Goal: Task Accomplishment & Management: Manage account settings

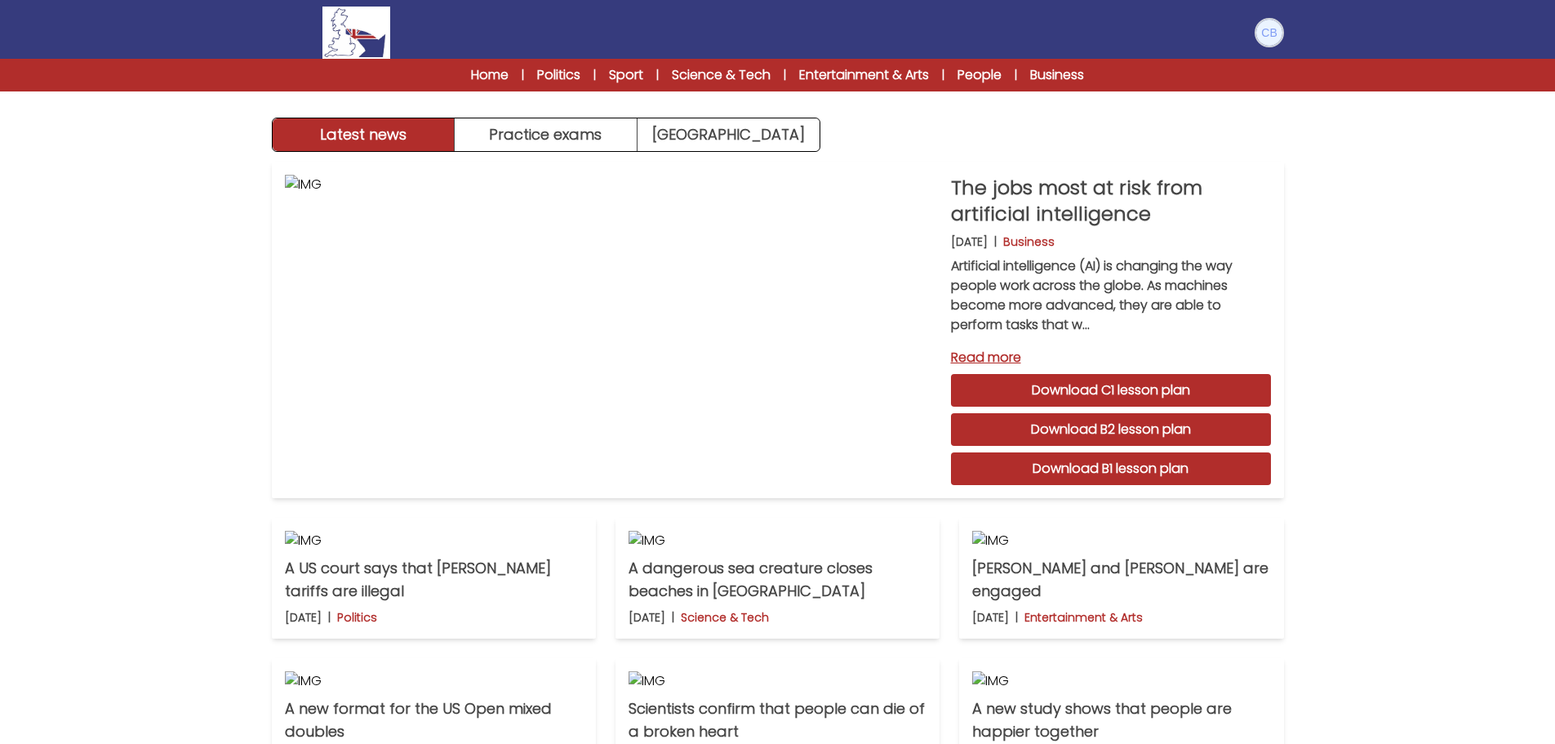
click at [1269, 35] on img at bounding box center [1269, 33] width 26 height 26
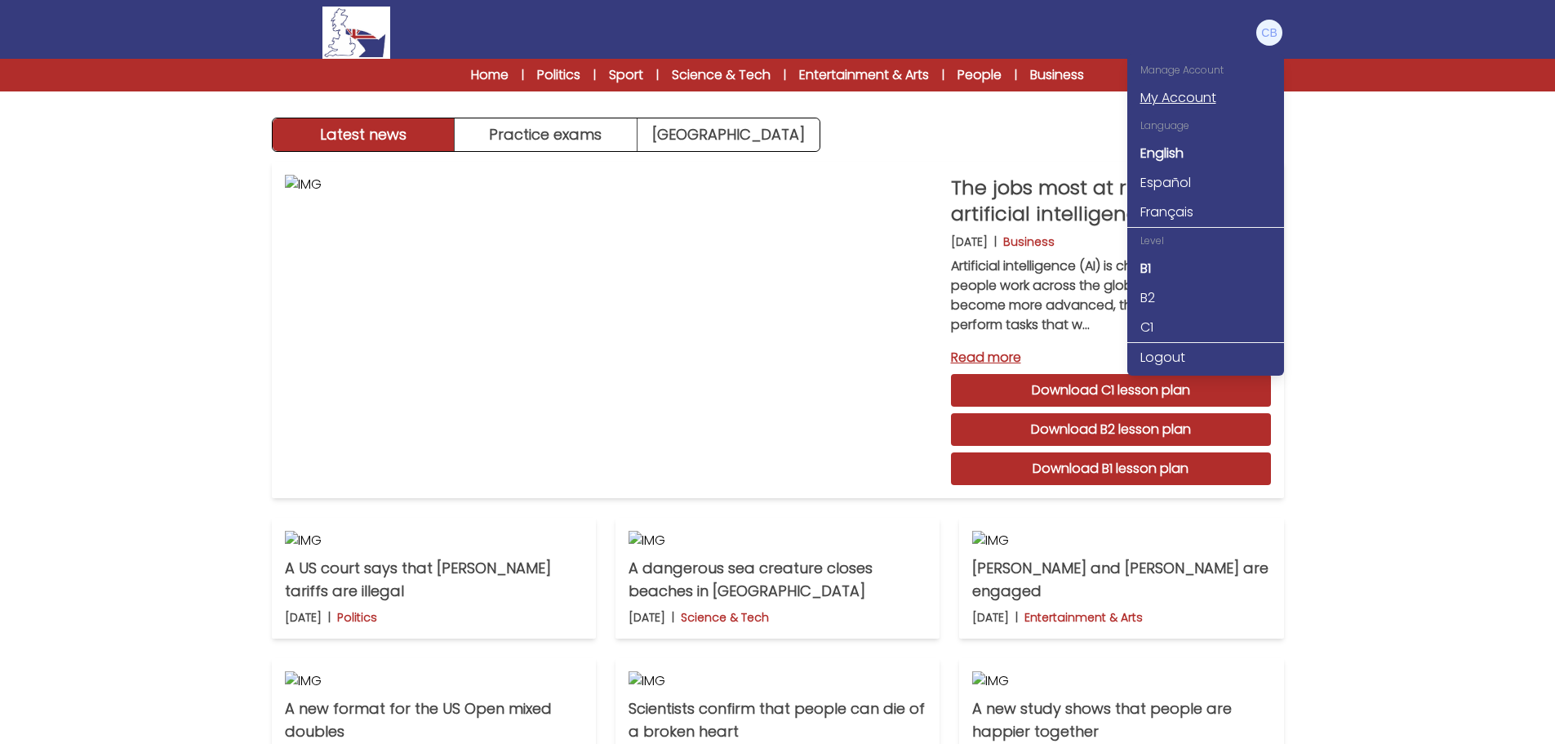
click at [1165, 94] on link "My Account" at bounding box center [1205, 97] width 157 height 29
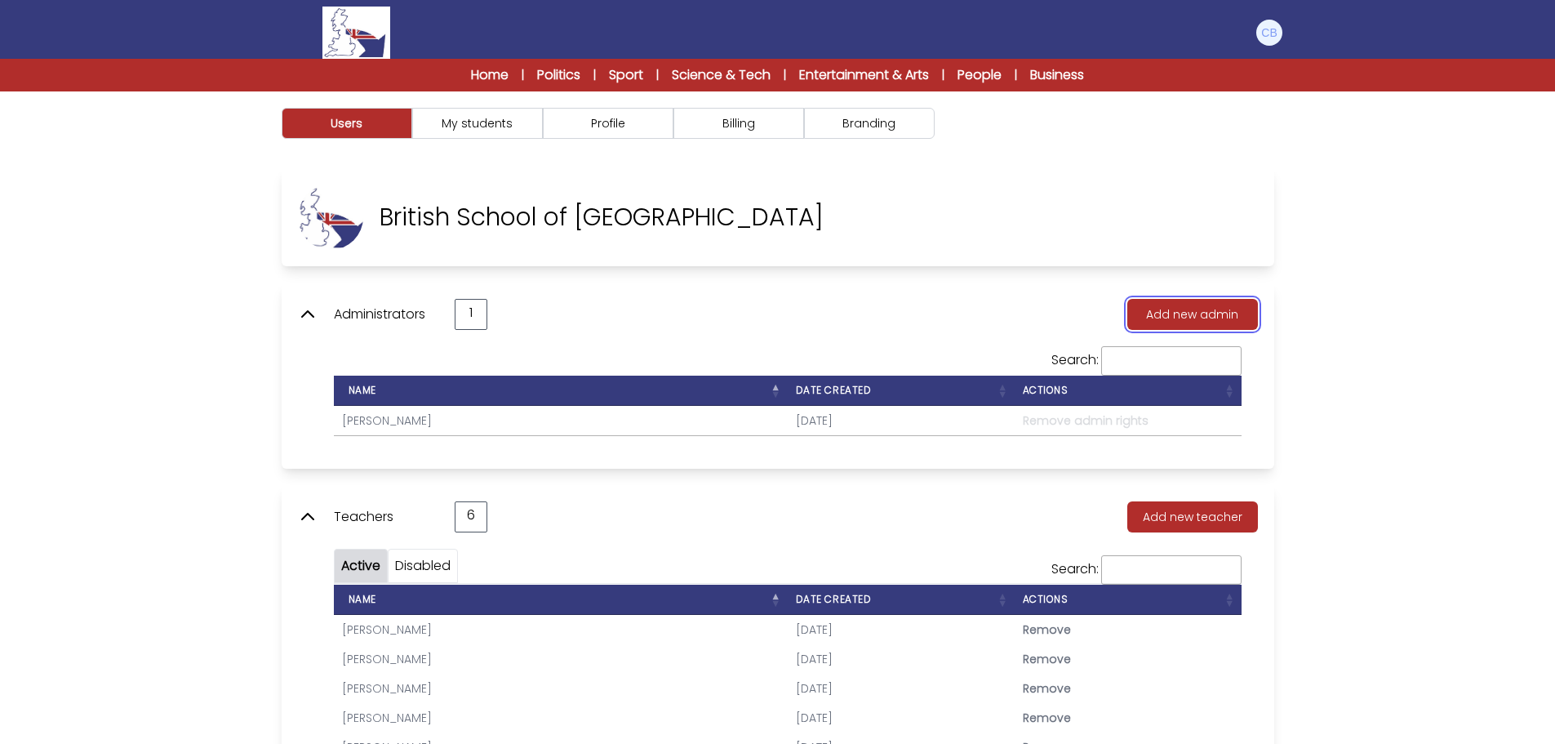
click at [1207, 309] on button "Add new admin" at bounding box center [1192, 314] width 131 height 31
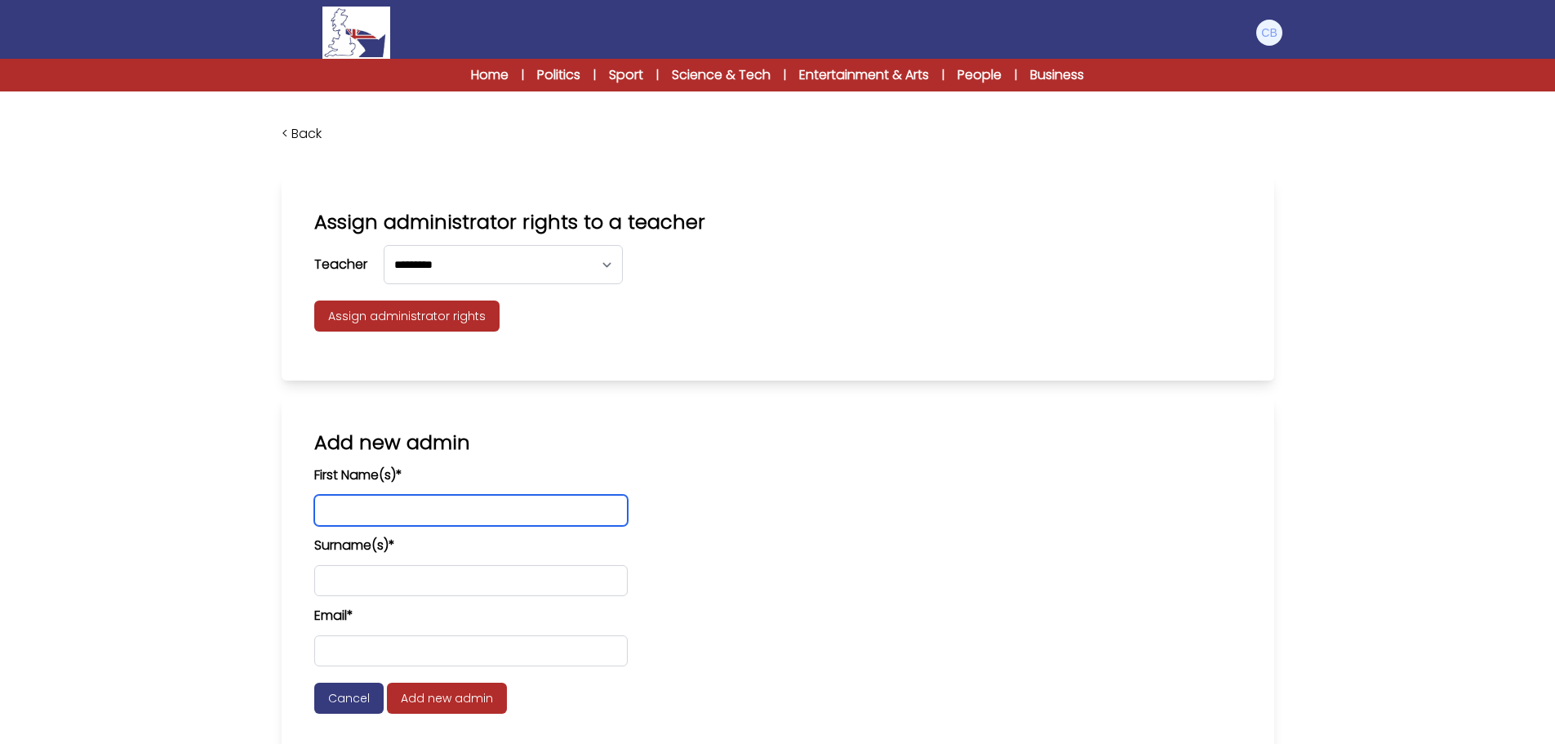
click at [462, 517] on input "text" at bounding box center [470, 510] width 313 height 31
type input "*"
type input "*******"
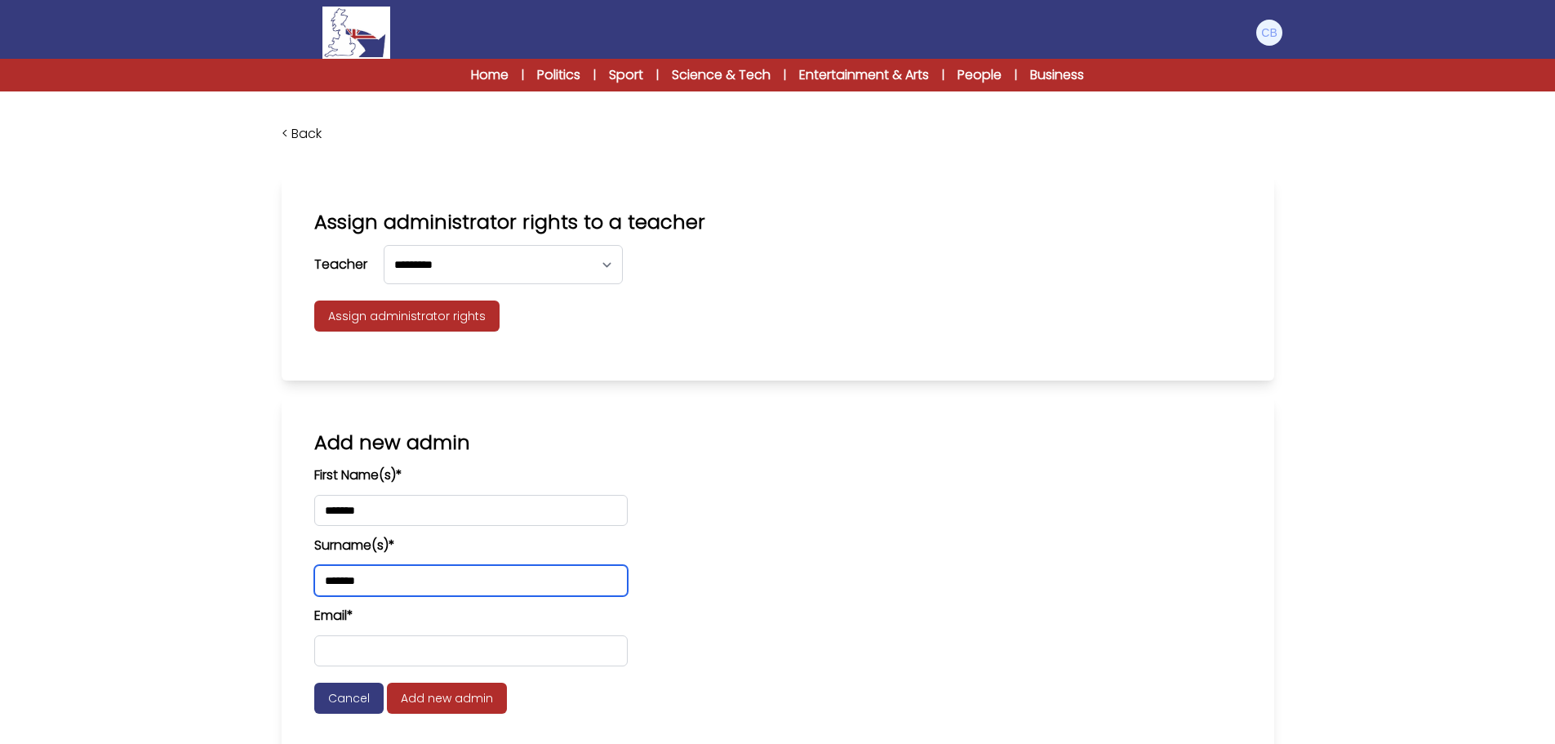
type input "*******"
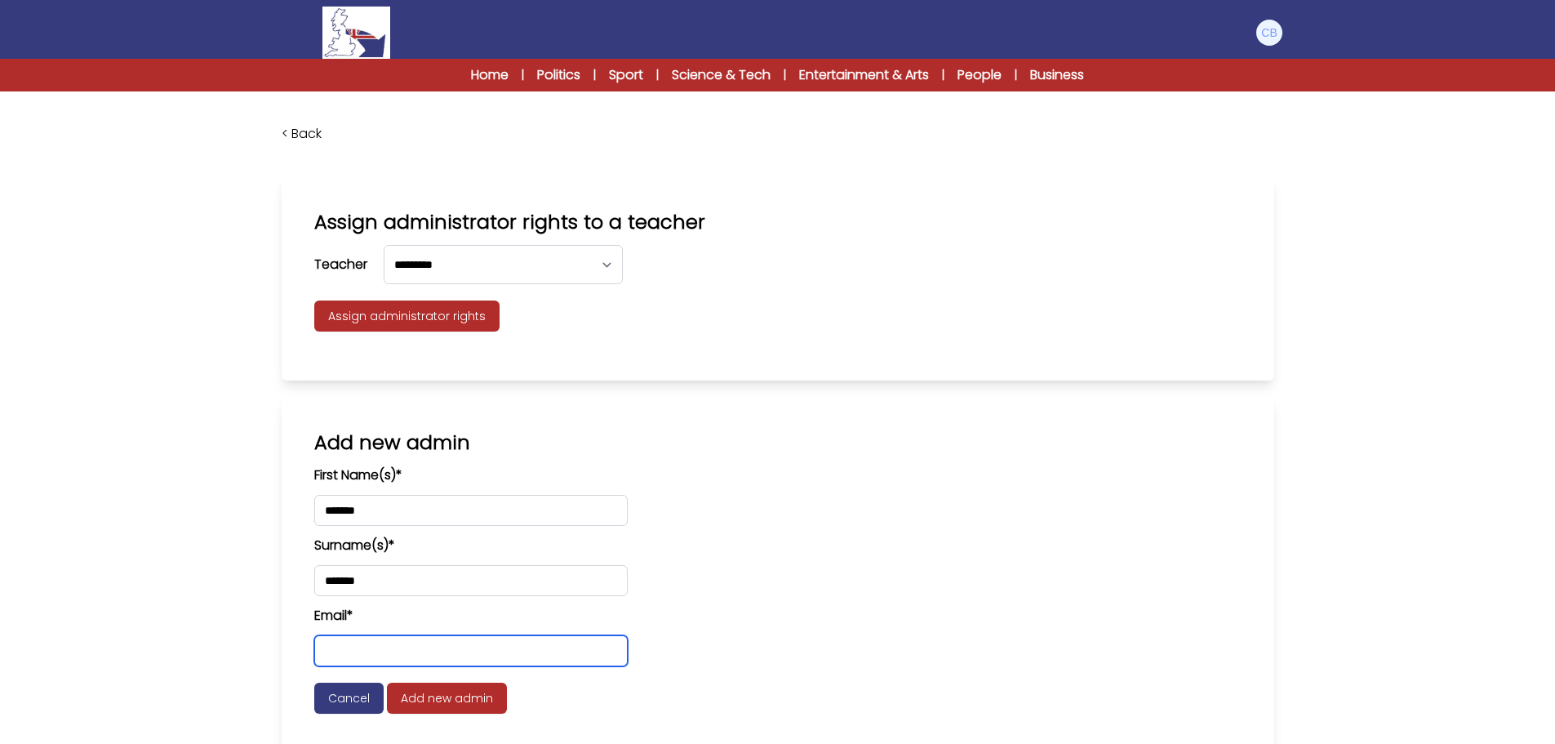
click at [493, 649] on input "email" at bounding box center [470, 650] width 313 height 31
type input "**********"
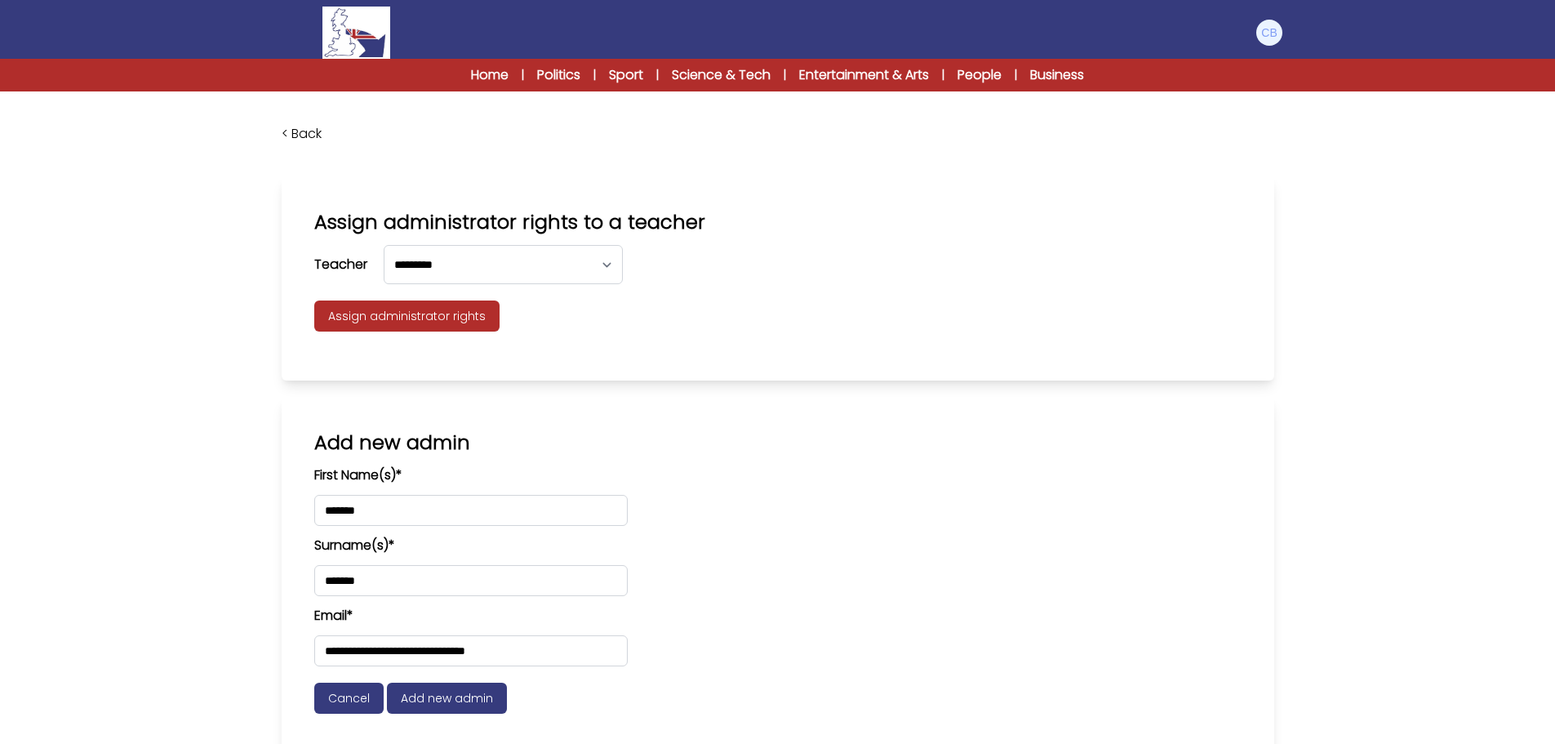
click at [478, 695] on span "Add new admin" at bounding box center [447, 697] width 120 height 31
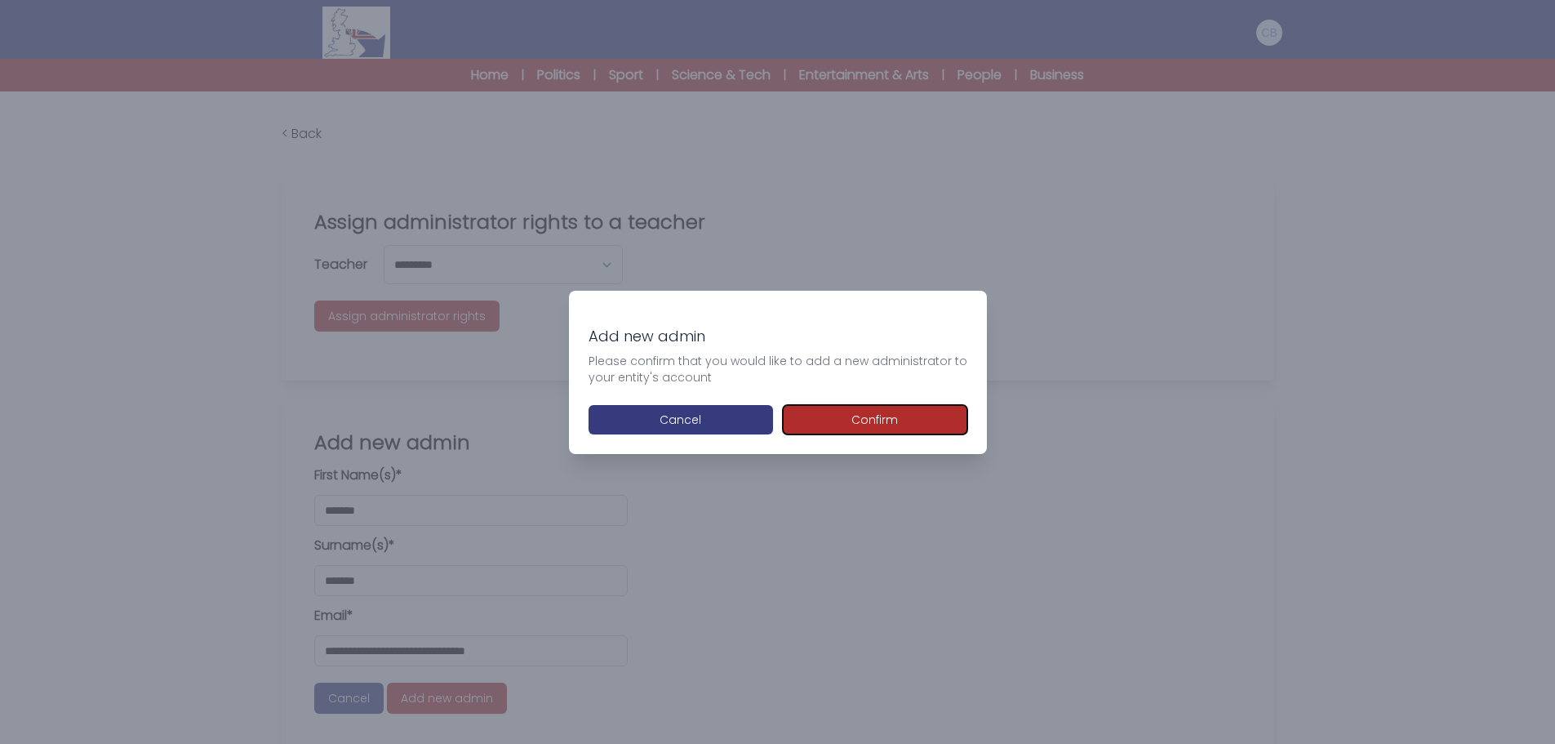
click at [851, 419] on button "Confirm" at bounding box center [875, 419] width 184 height 29
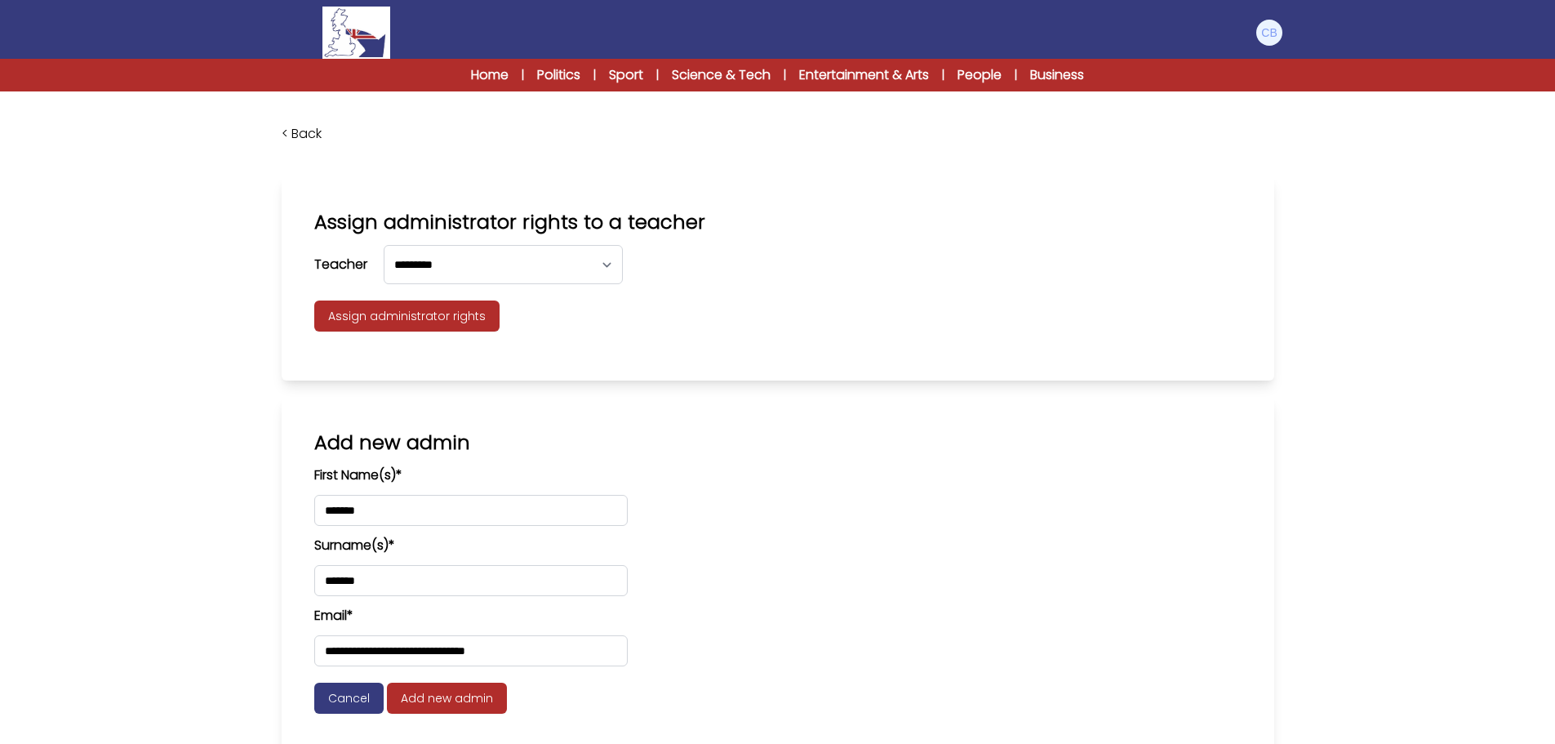
click at [293, 130] on link "< Back" at bounding box center [302, 133] width 40 height 19
click at [307, 131] on link "< Back" at bounding box center [302, 133] width 40 height 19
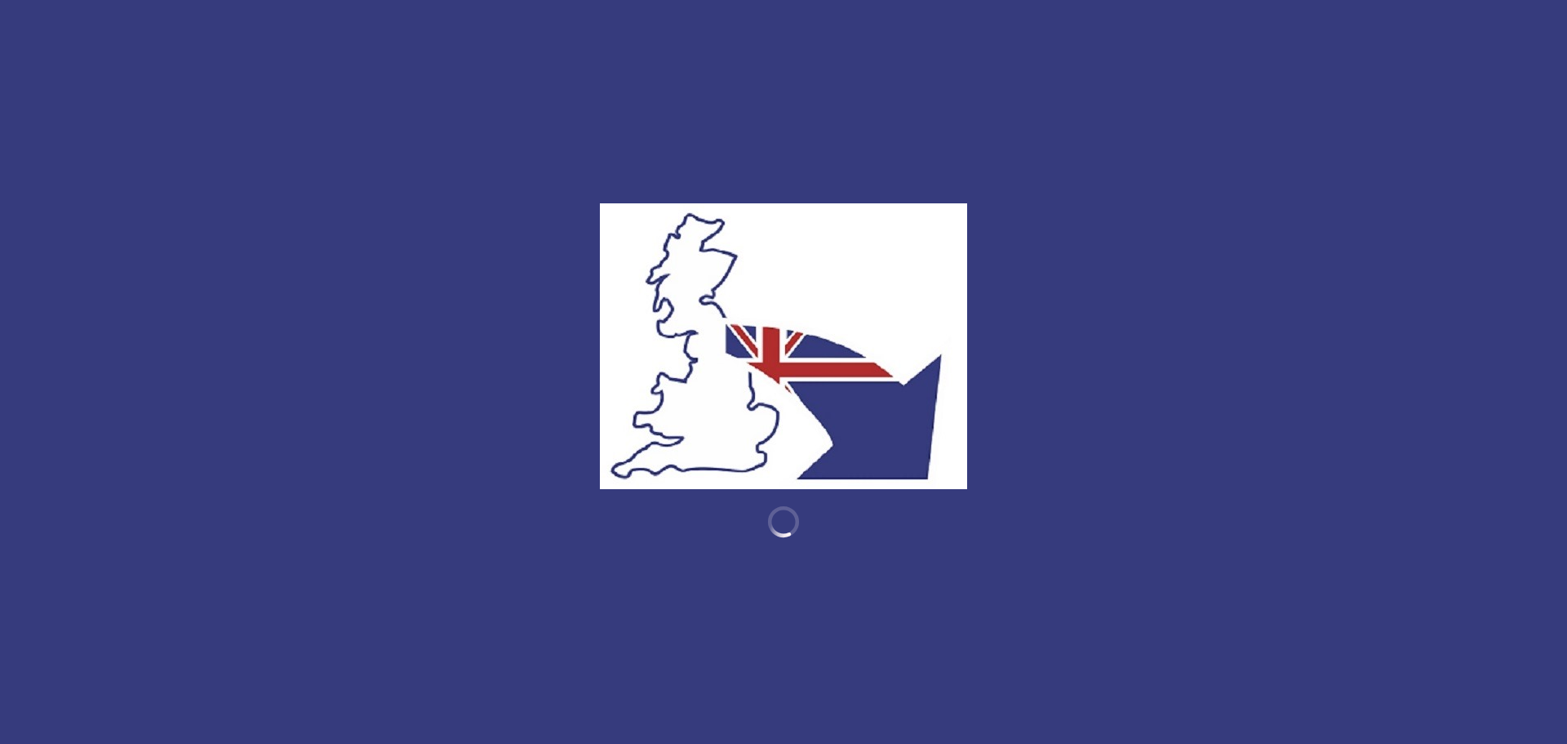
click at [322, 131] on div at bounding box center [783, 372] width 1567 height 744
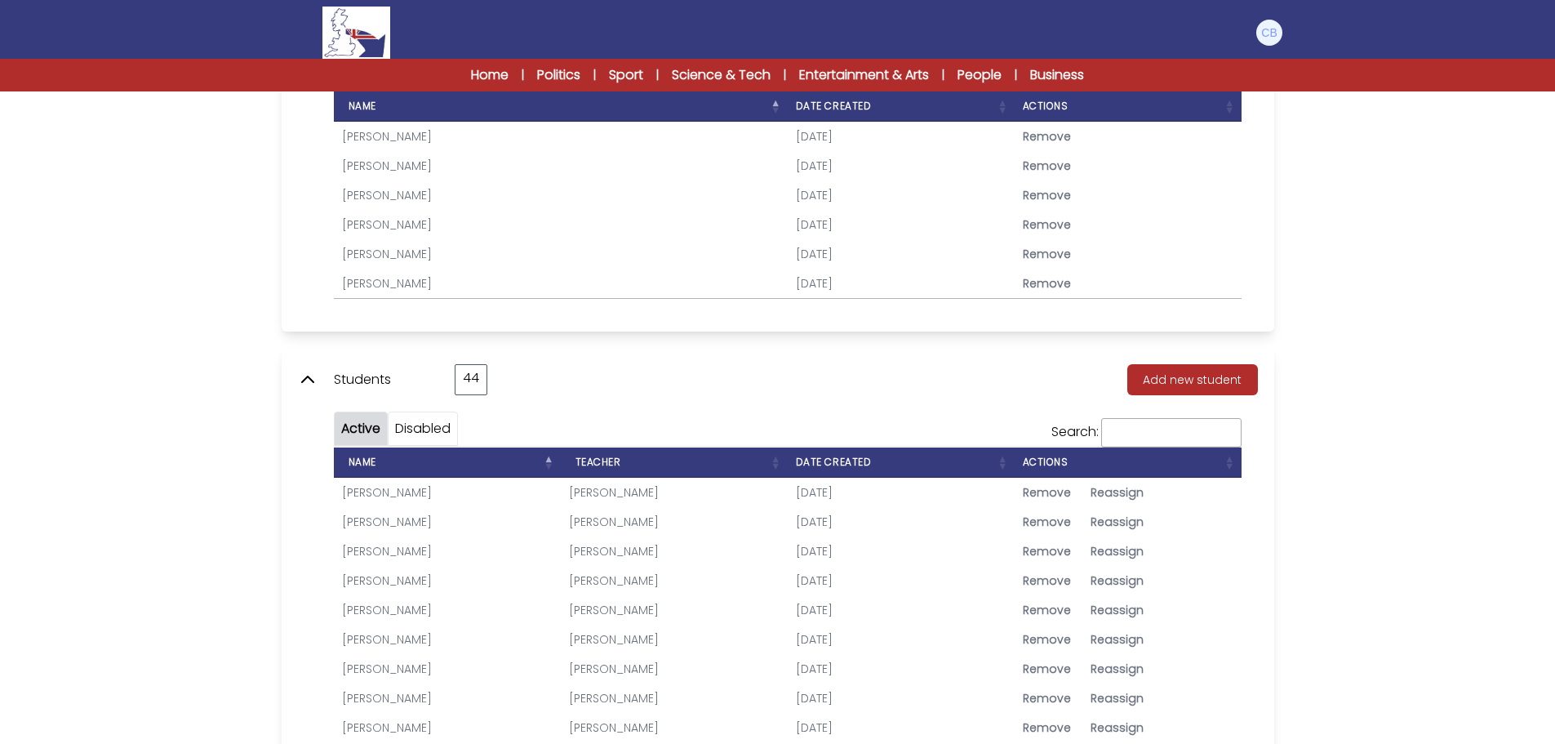
scroll to position [571, 0]
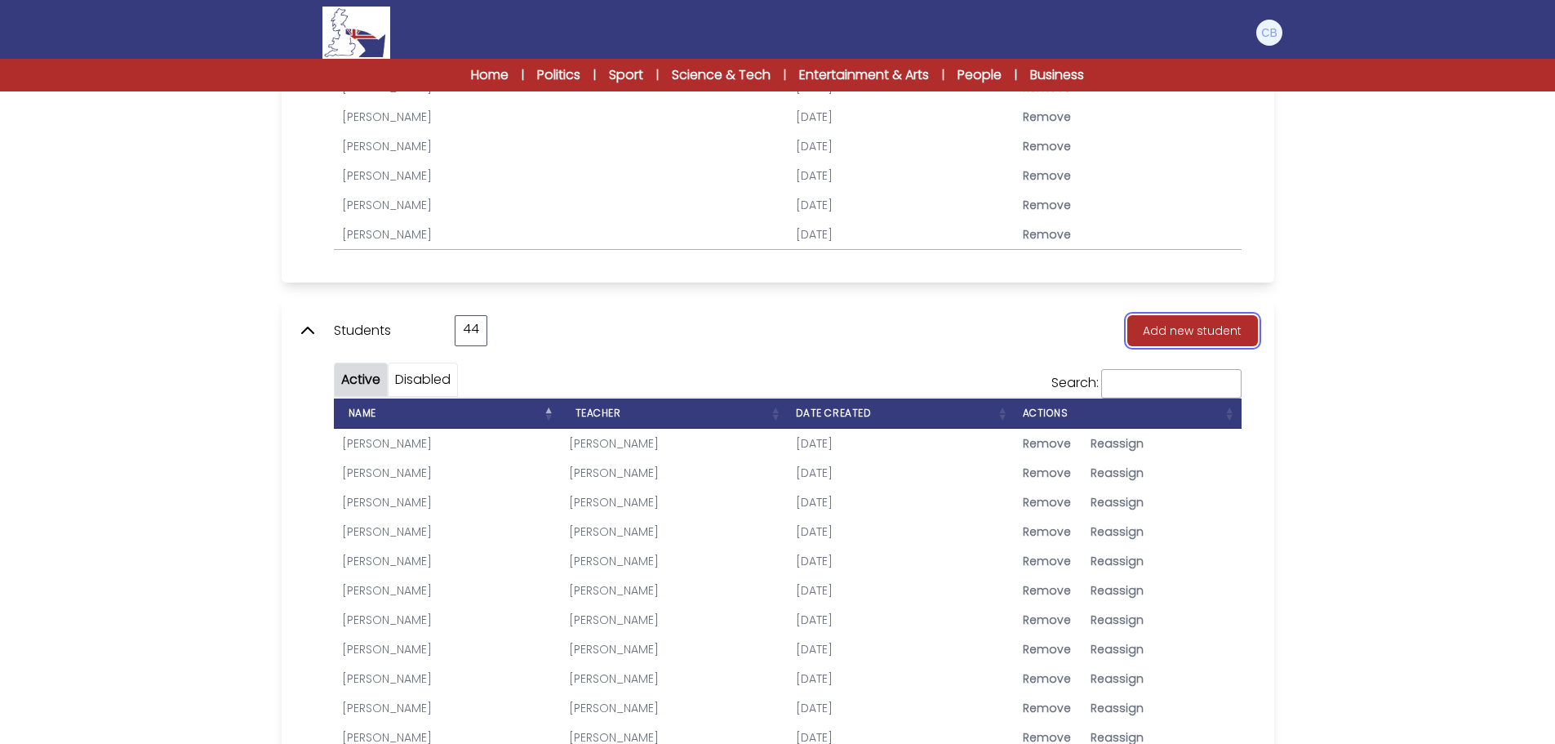
click at [1177, 327] on button "Add new student" at bounding box center [1192, 330] width 131 height 31
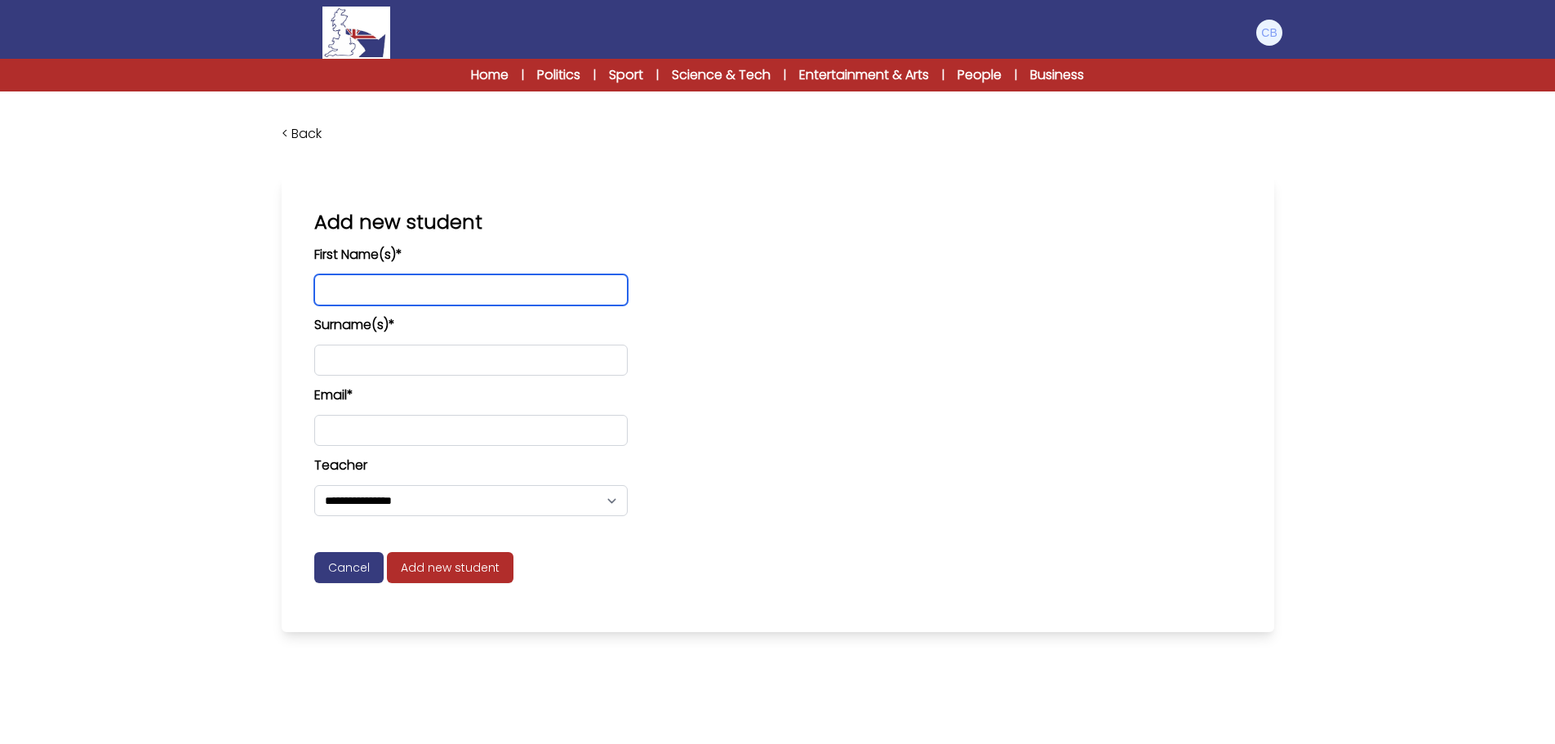
click at [373, 296] on input "text" at bounding box center [470, 289] width 313 height 31
type input "*********"
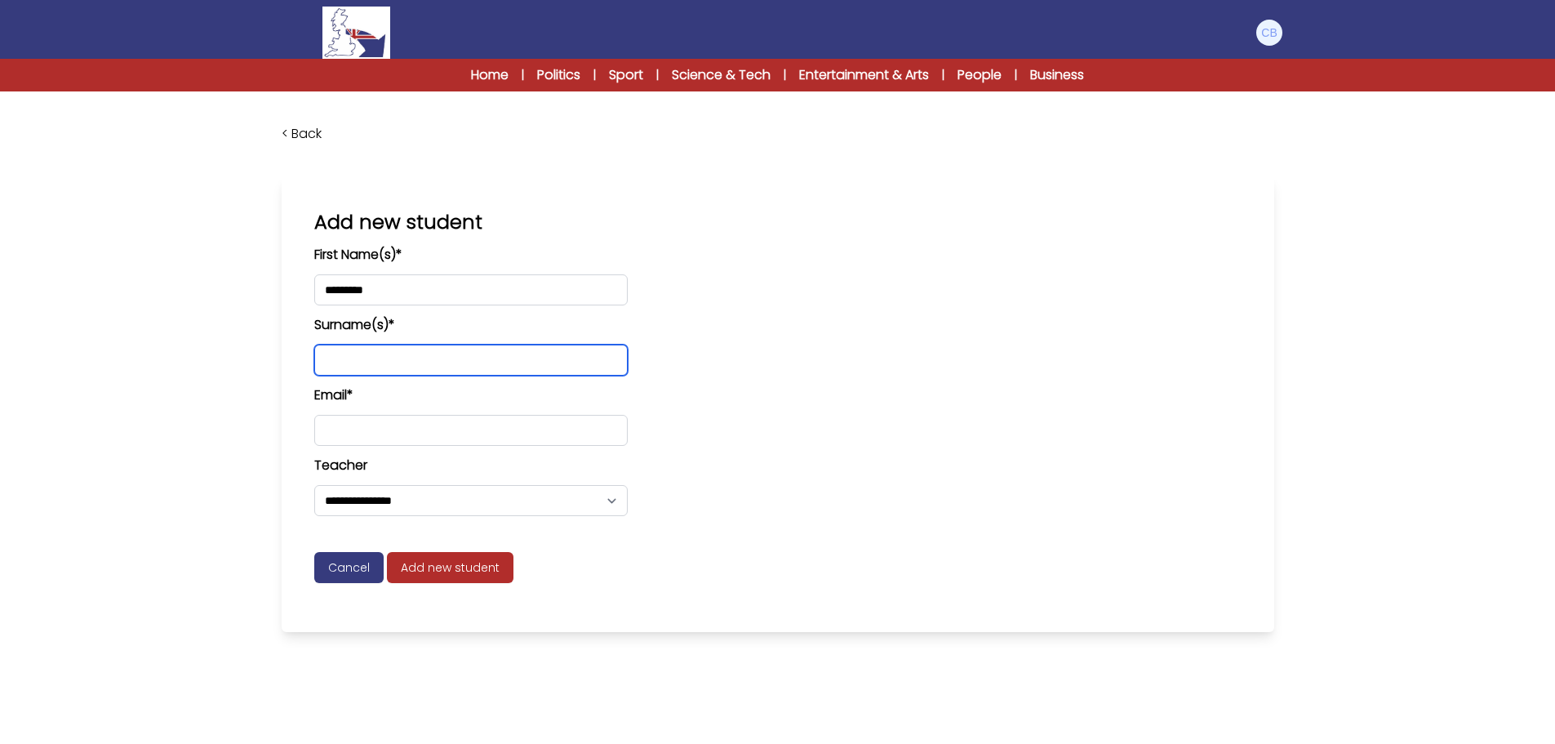
click at [381, 366] on input "text" at bounding box center [470, 360] width 313 height 31
type input "******"
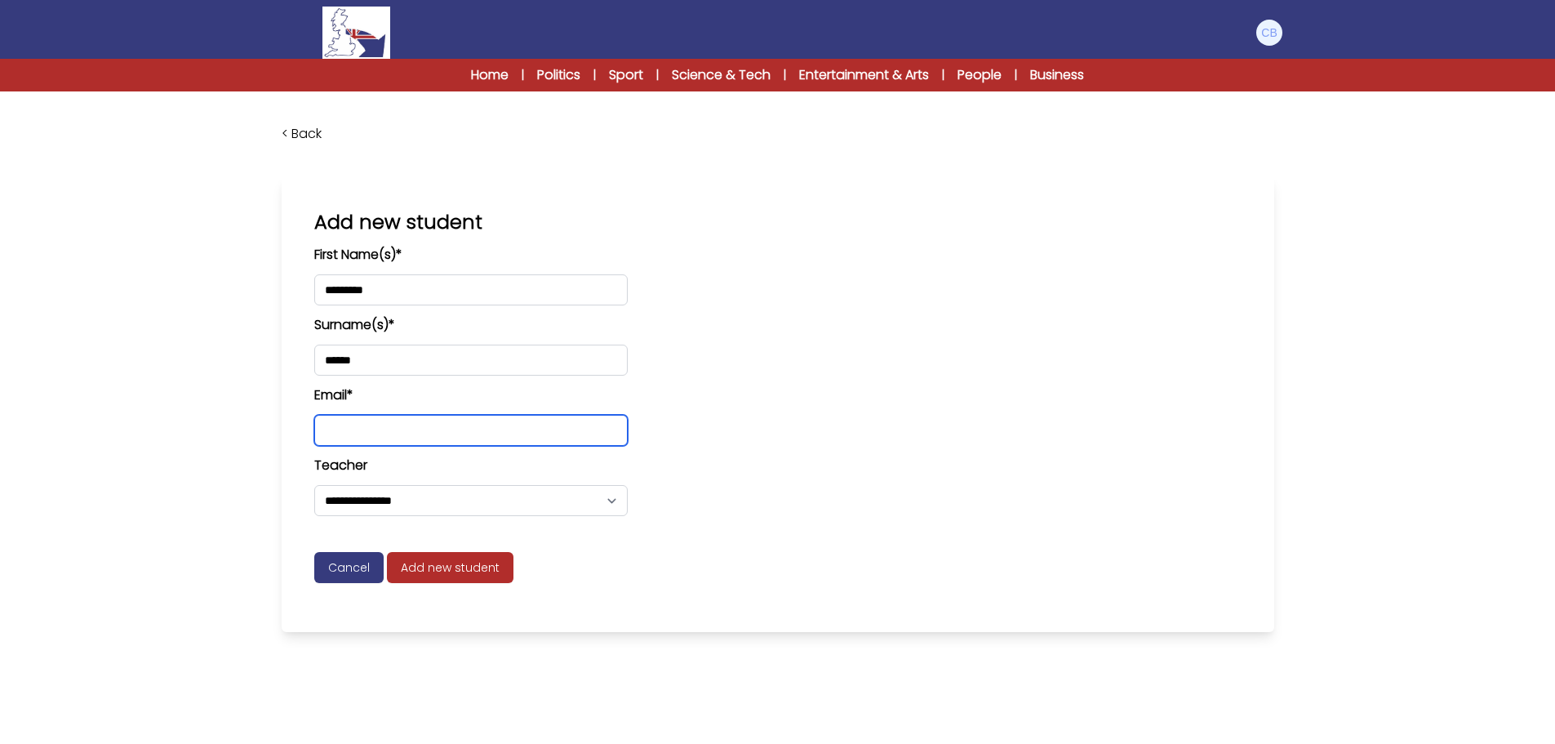
click at [385, 434] on input "email" at bounding box center [470, 430] width 313 height 31
type input "**********"
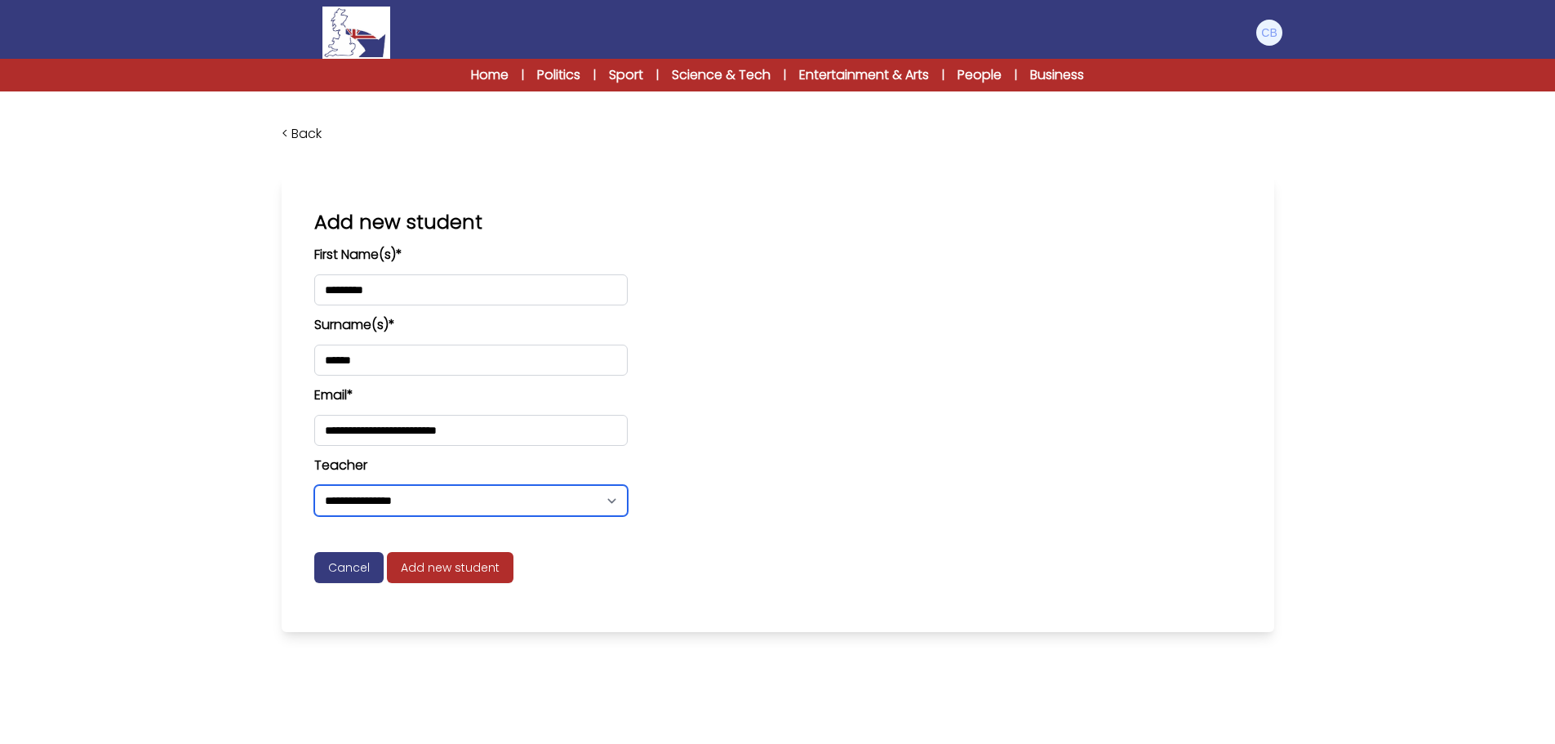
click at [515, 504] on select "**********" at bounding box center [470, 500] width 313 height 31
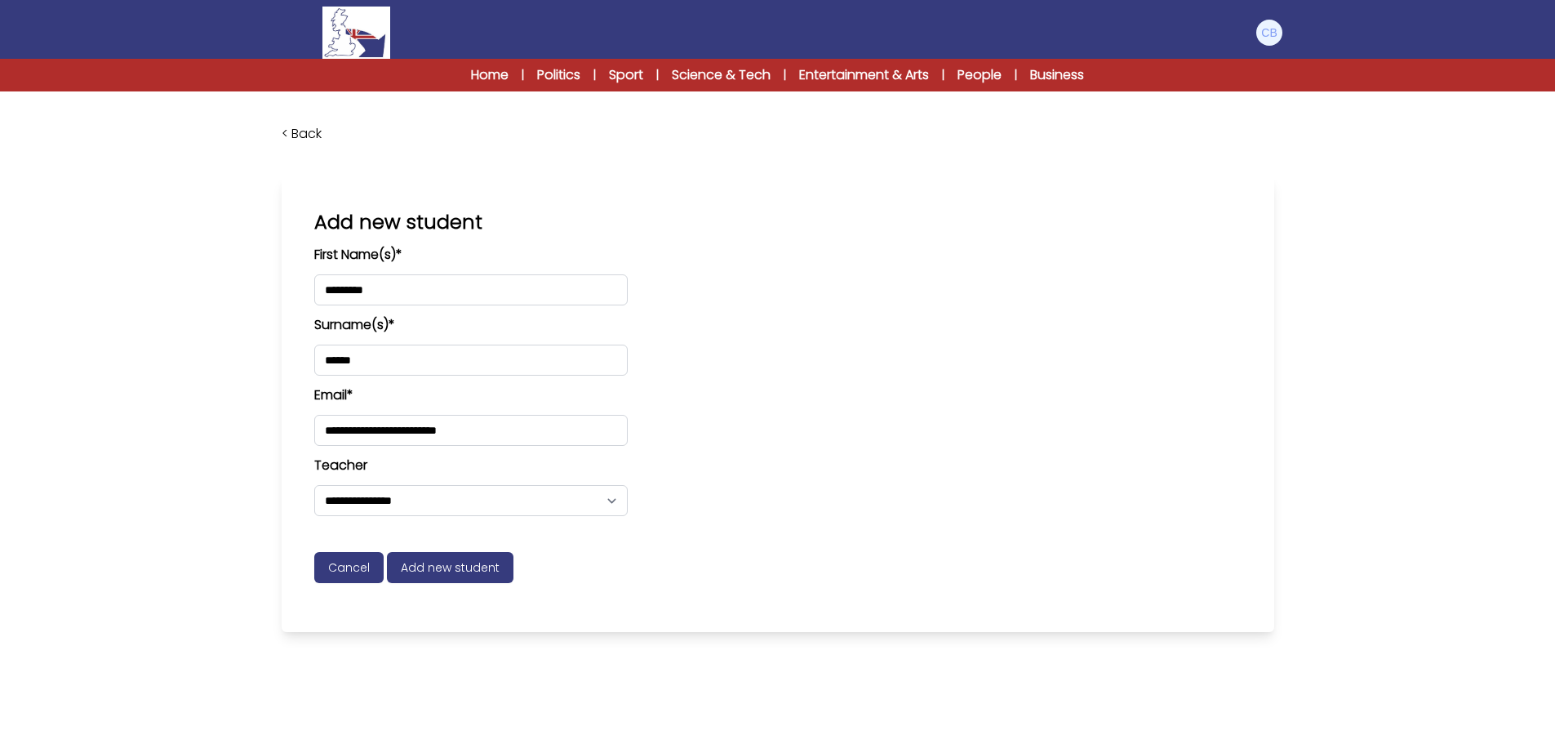
click at [470, 564] on span "Add new student" at bounding box center [450, 567] width 127 height 31
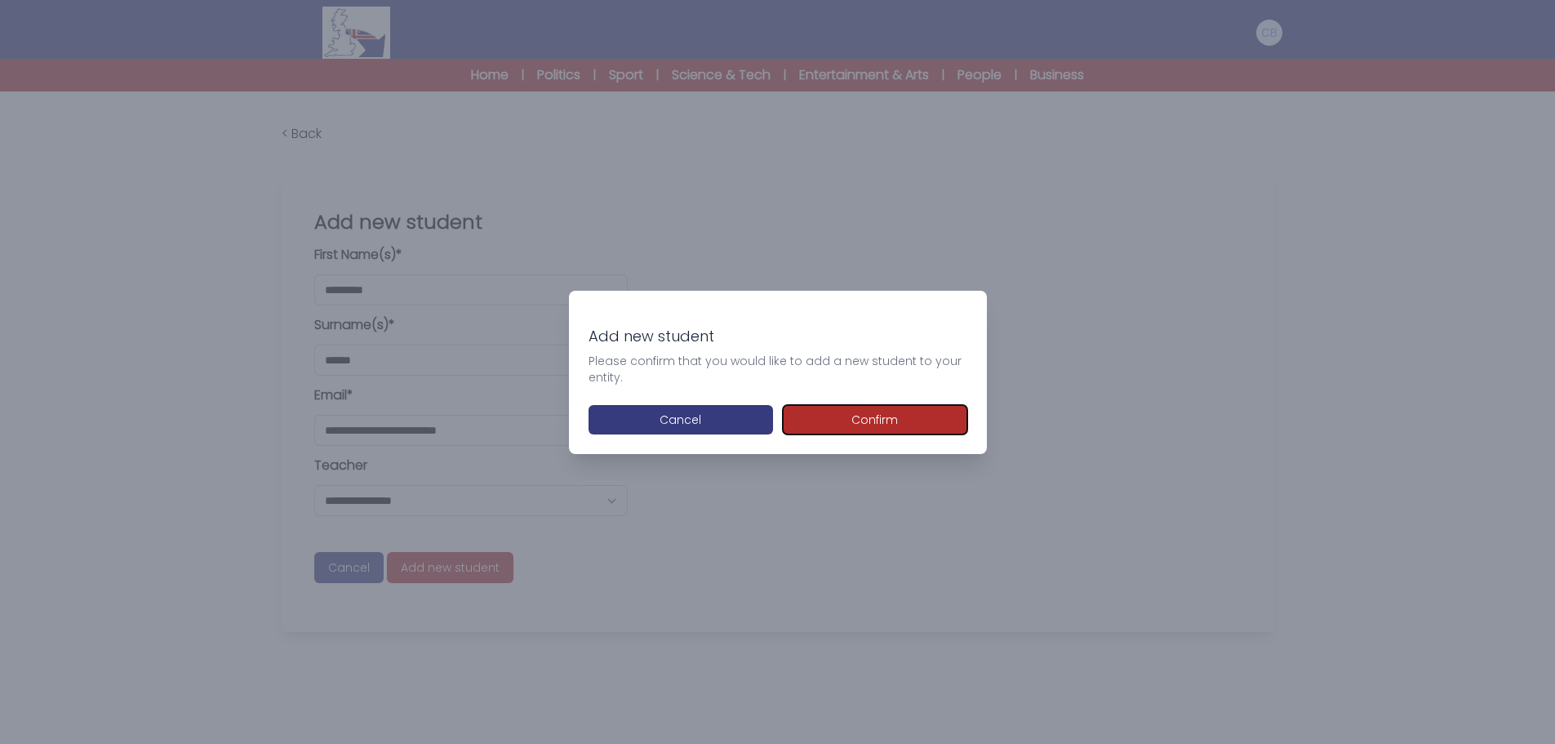
click at [898, 418] on button "Confirm" at bounding box center [875, 419] width 184 height 29
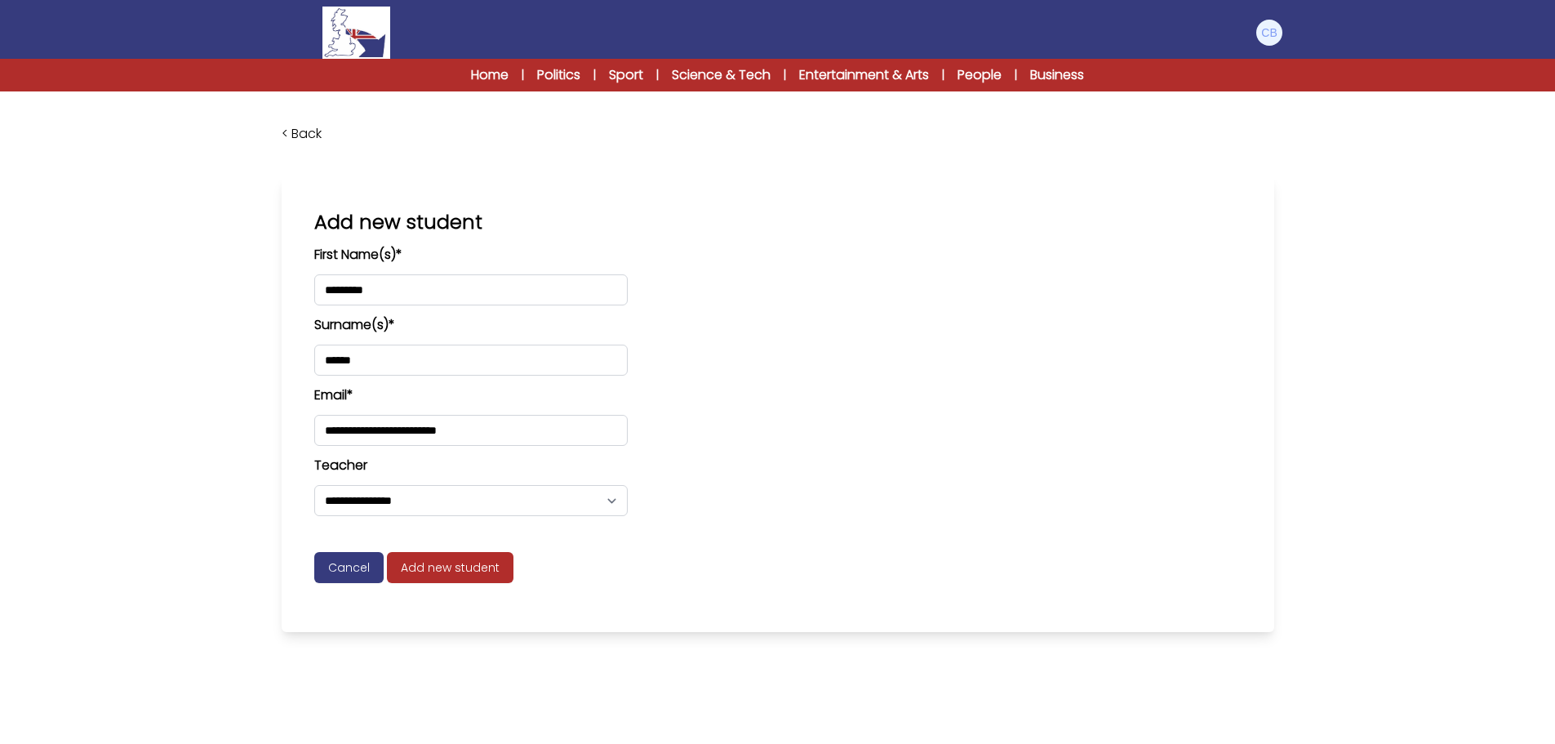
click at [300, 127] on link "< Back" at bounding box center [302, 133] width 40 height 19
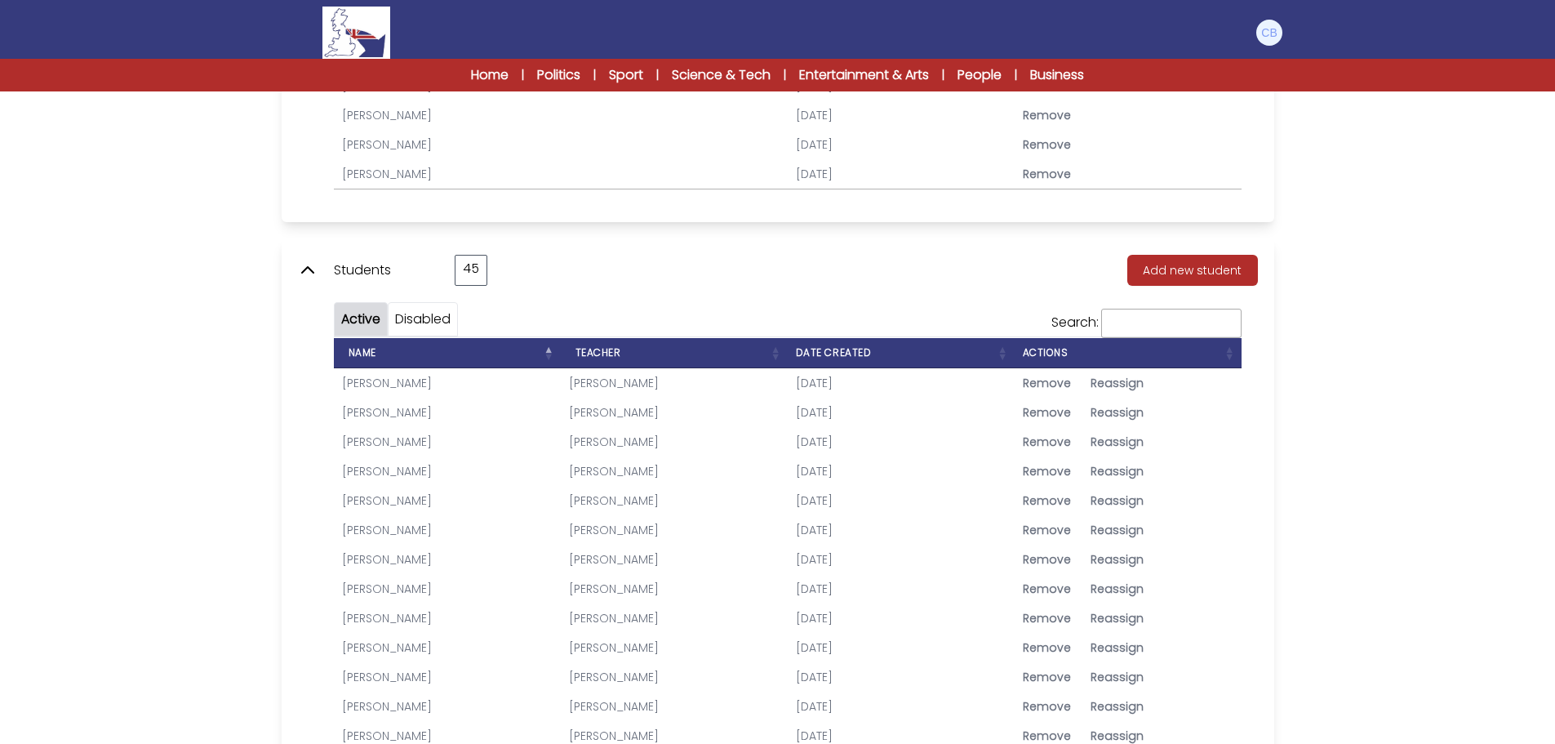
scroll to position [653, 0]
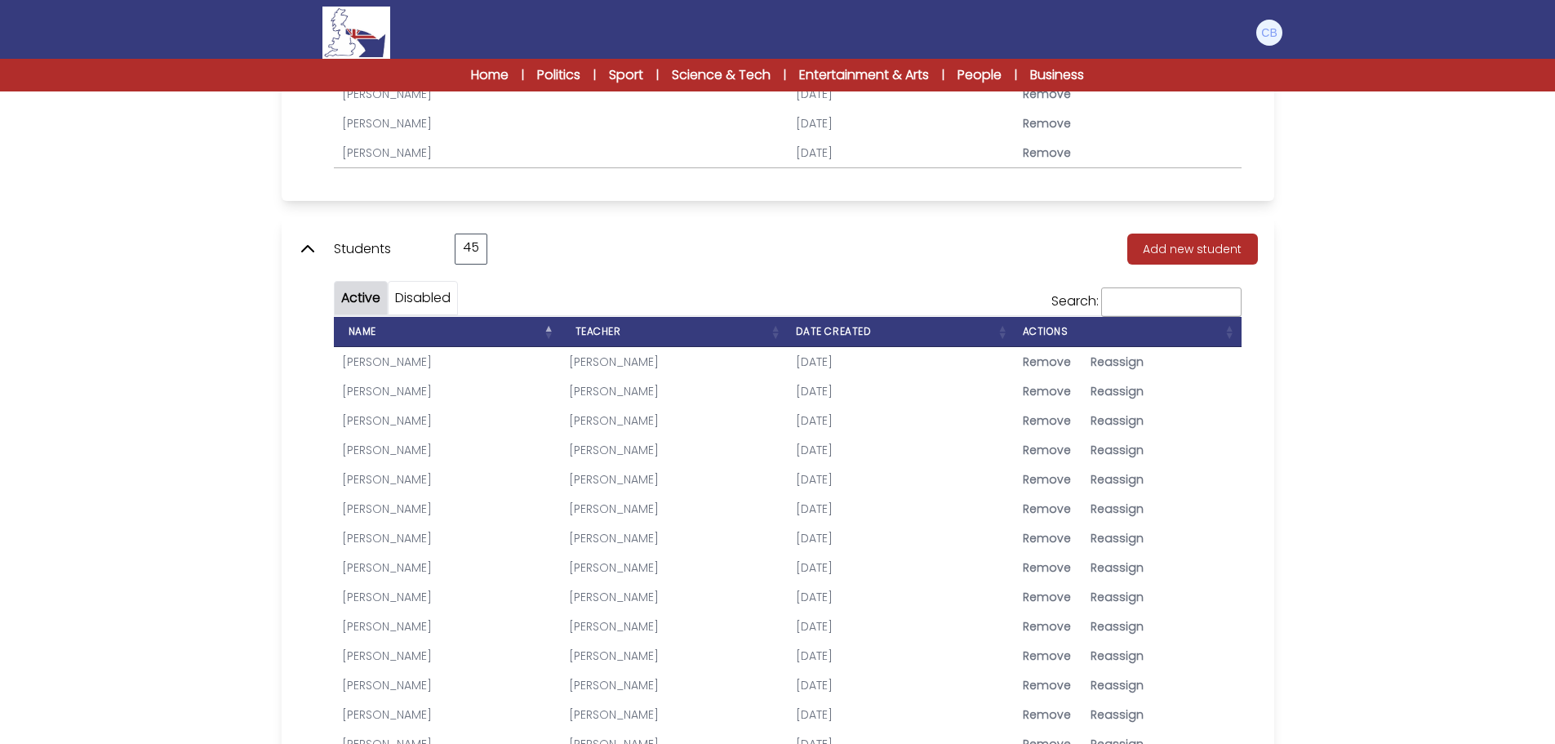
click at [403, 472] on link "[PERSON_NAME]" at bounding box center [387, 479] width 90 height 16
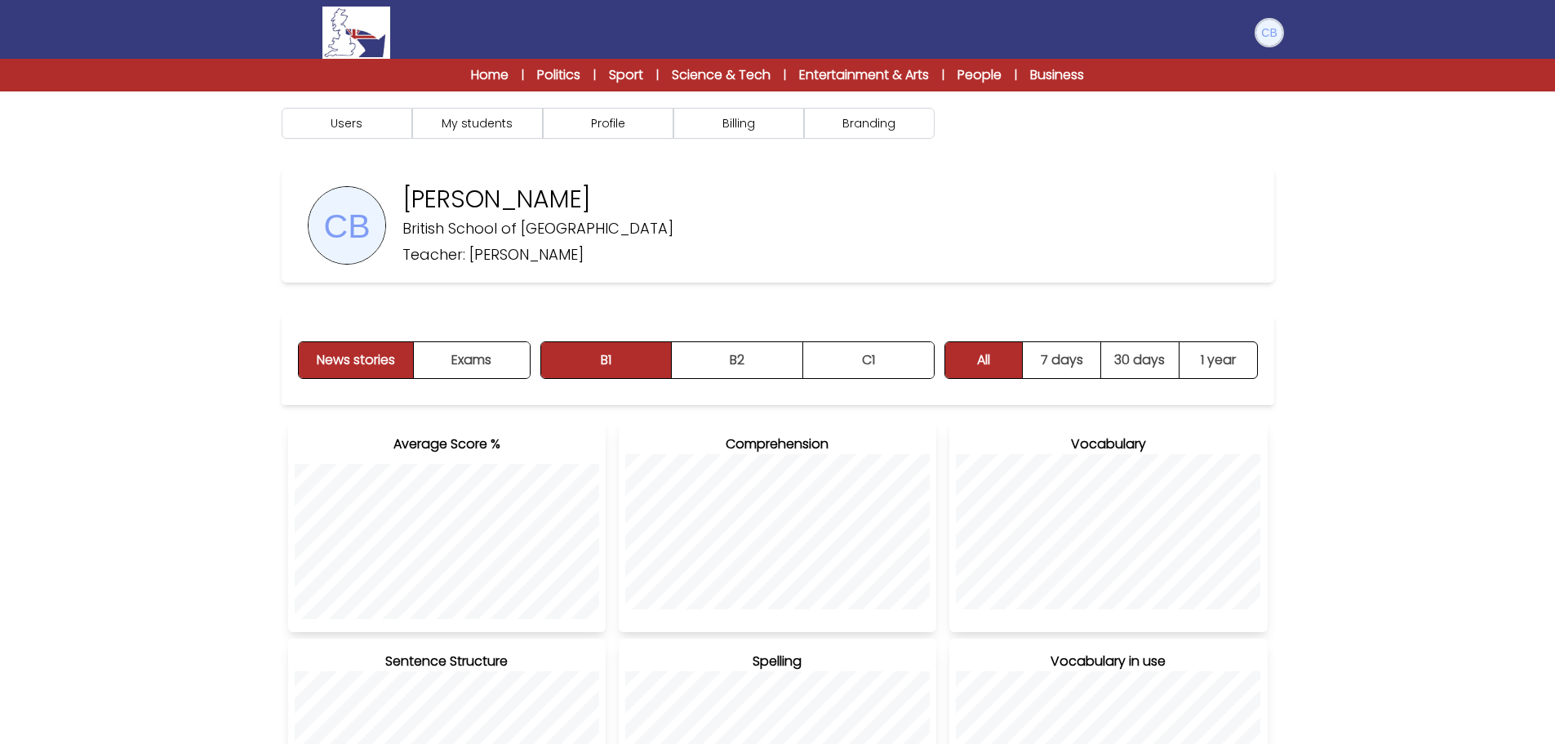
click at [1264, 28] on img at bounding box center [1269, 33] width 26 height 26
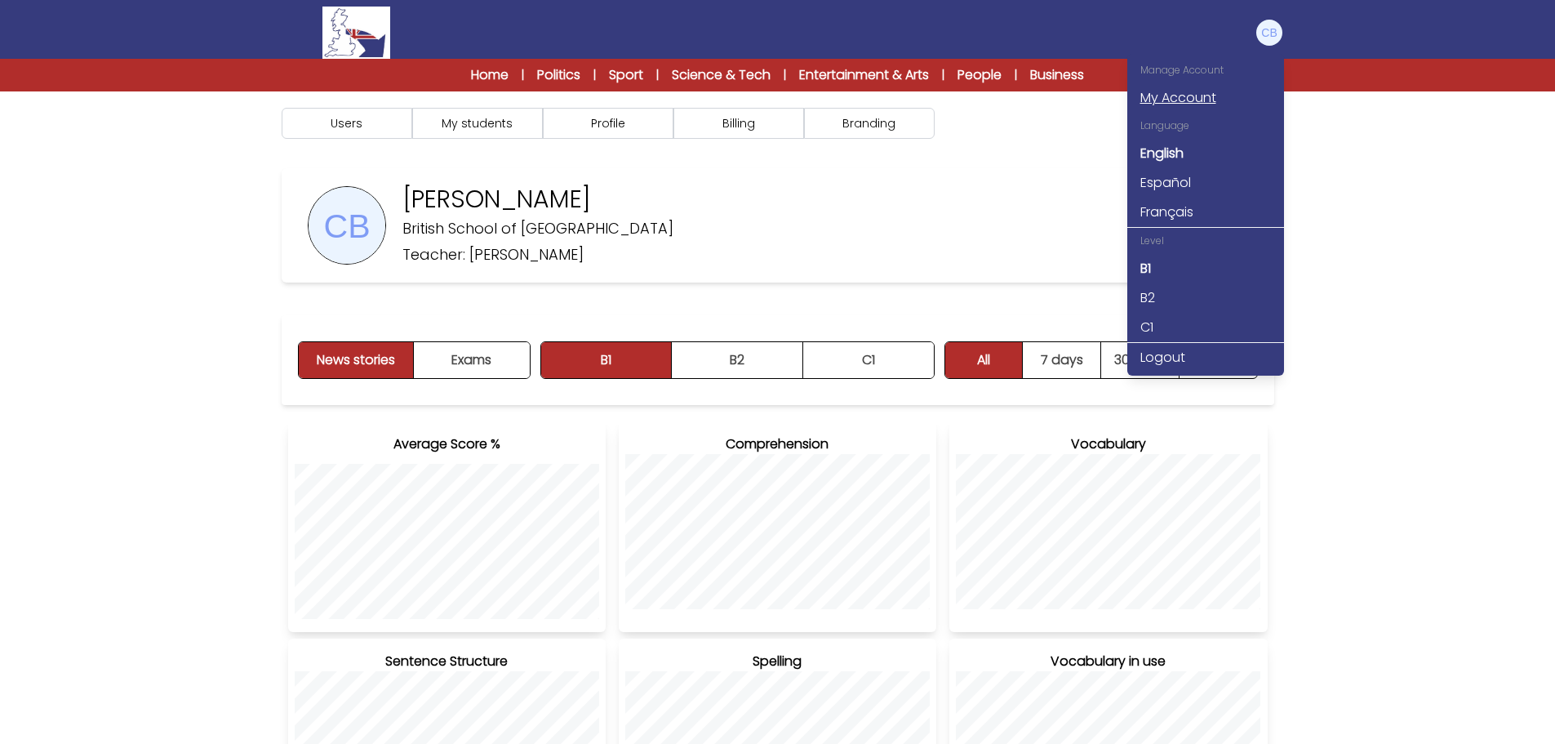
click at [1175, 93] on link "My Account" at bounding box center [1205, 97] width 157 height 29
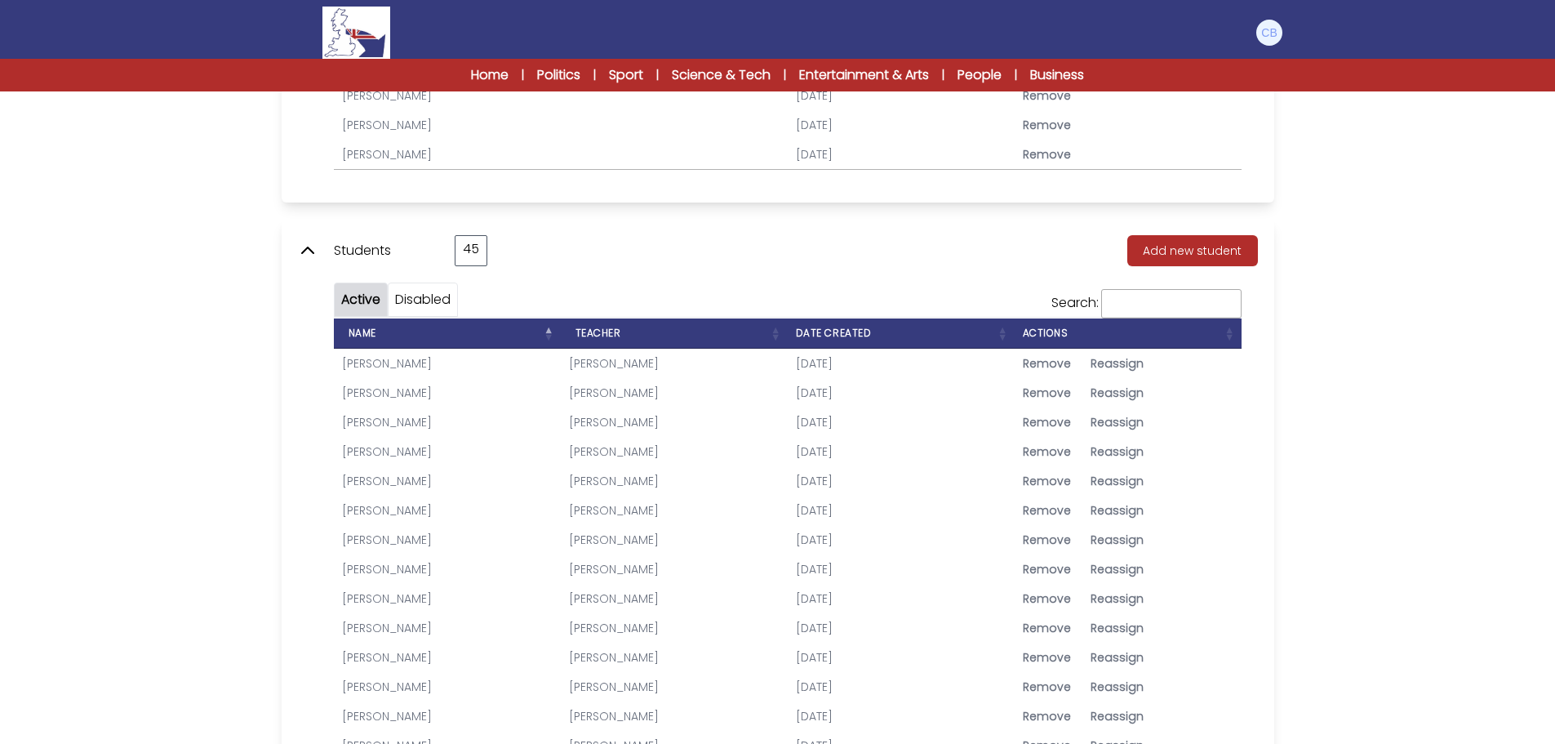
scroll to position [653, 0]
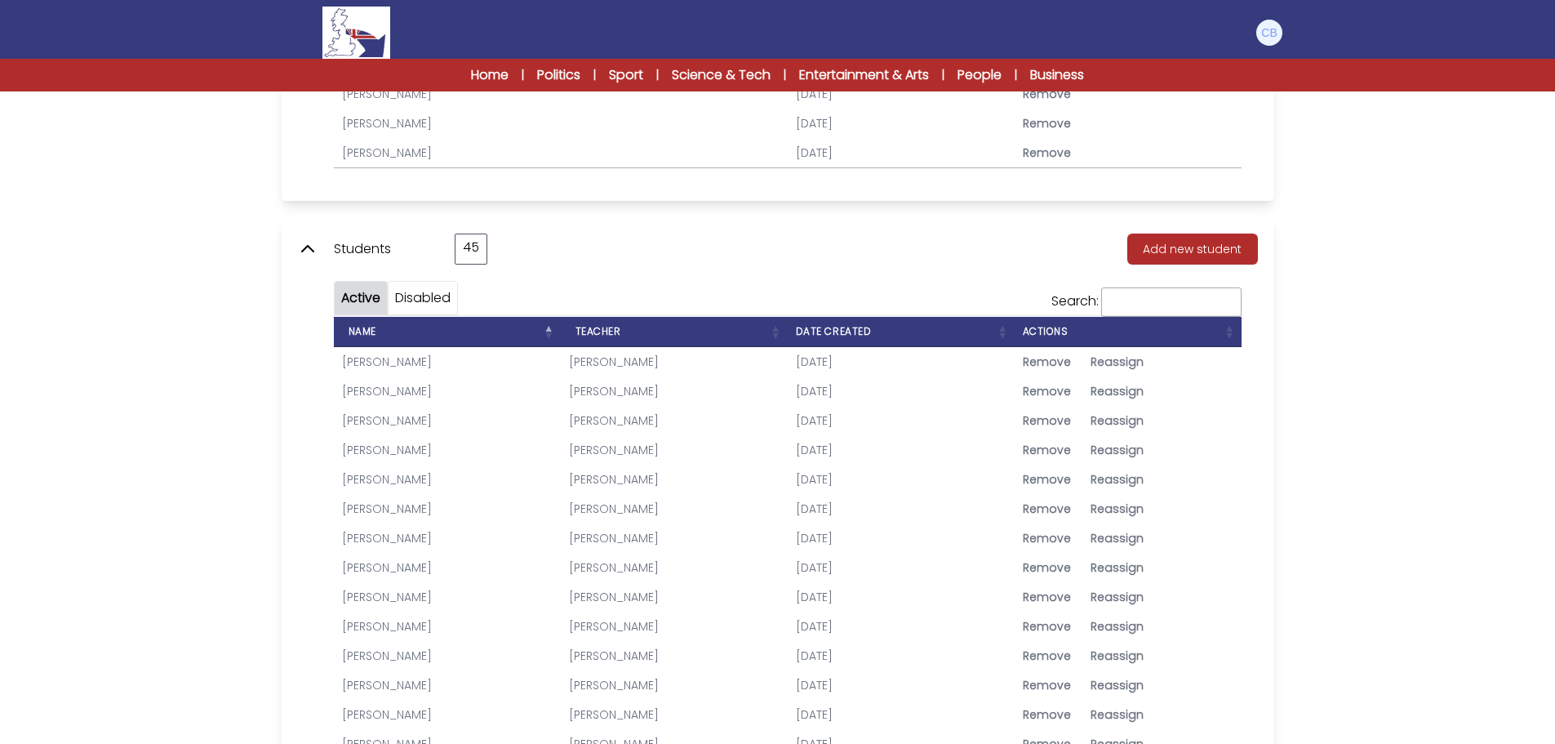
click at [398, 480] on link "[PERSON_NAME]" at bounding box center [387, 479] width 90 height 16
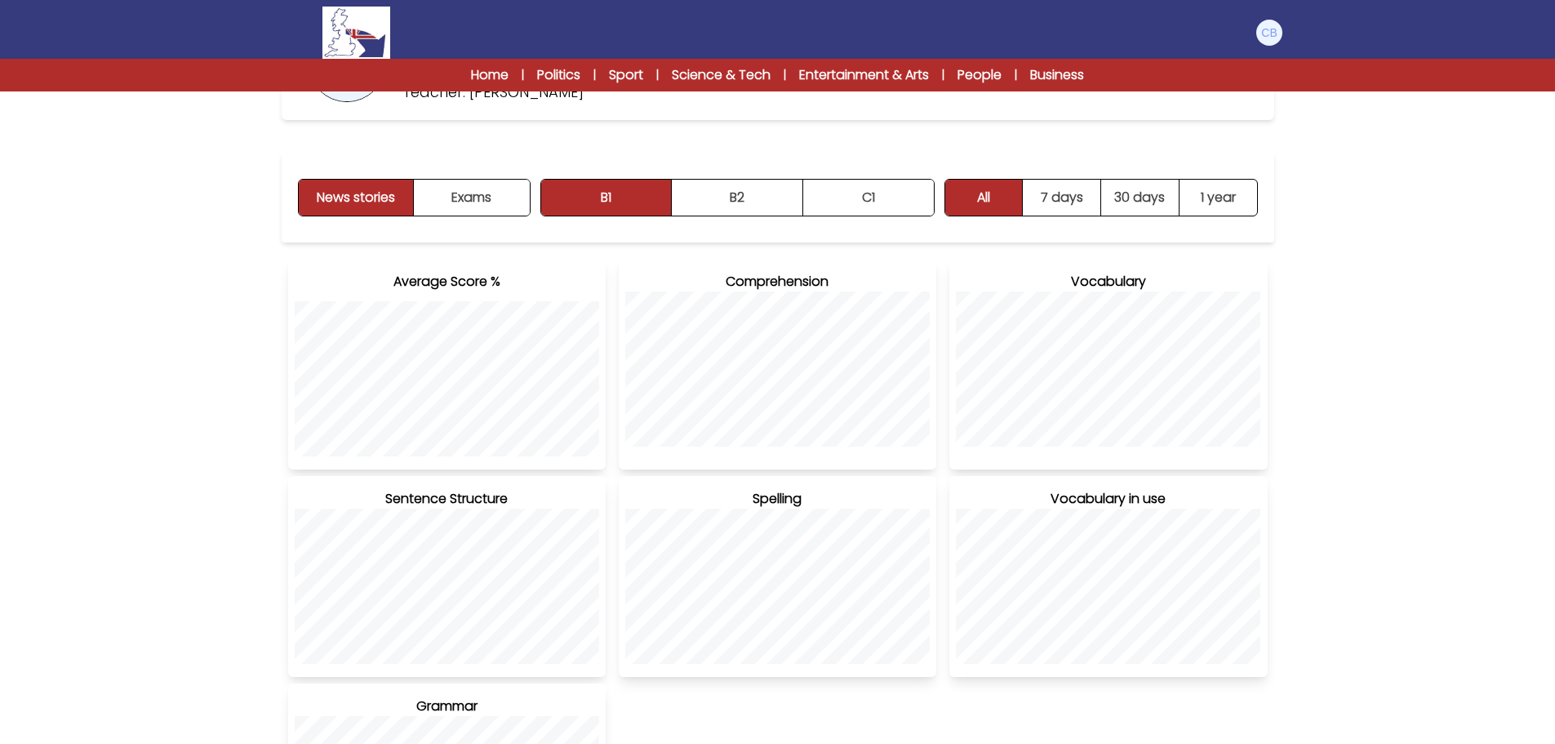
scroll to position [163, 0]
click at [360, 200] on button "News stories" at bounding box center [357, 197] width 116 height 36
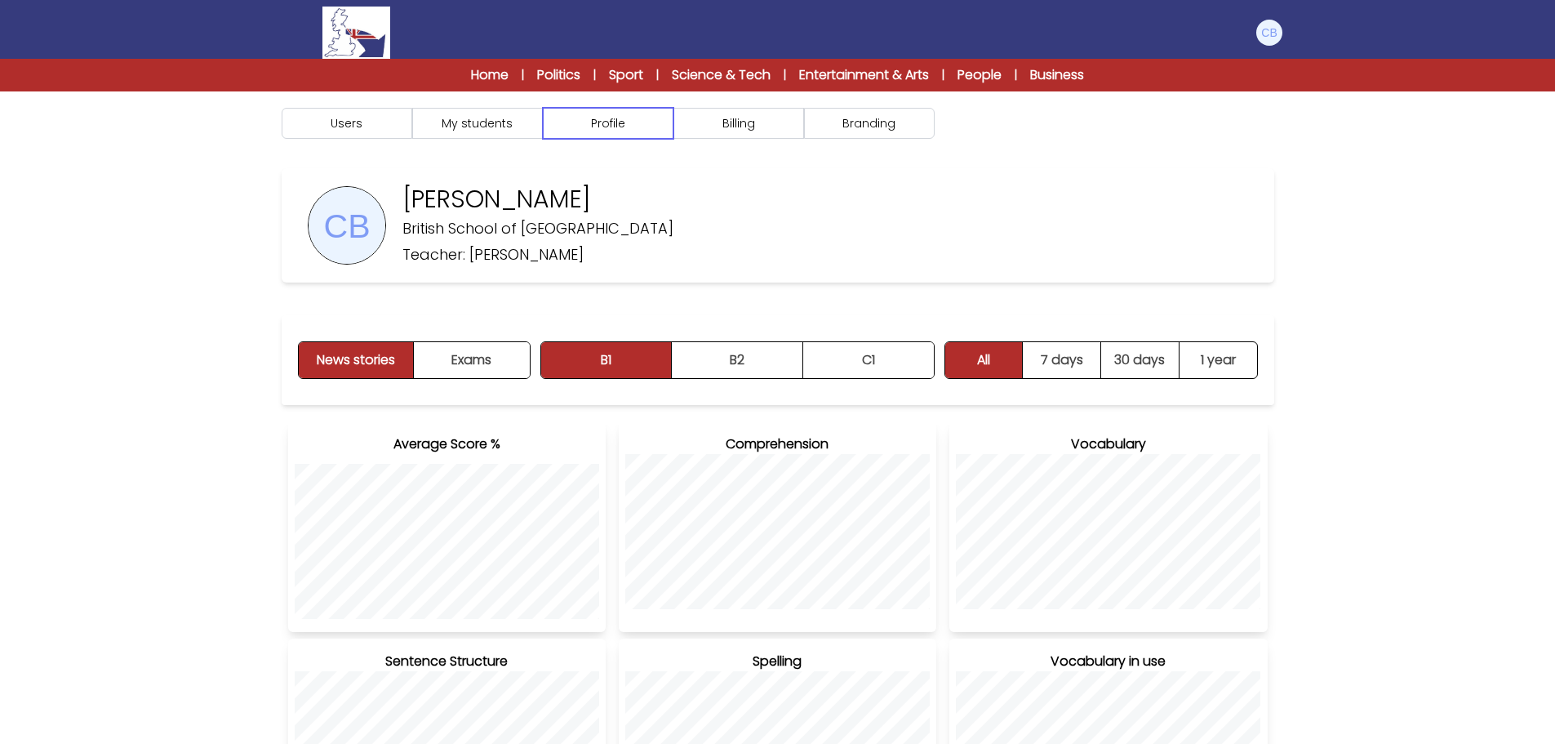
click at [594, 119] on button "Profile" at bounding box center [608, 123] width 131 height 31
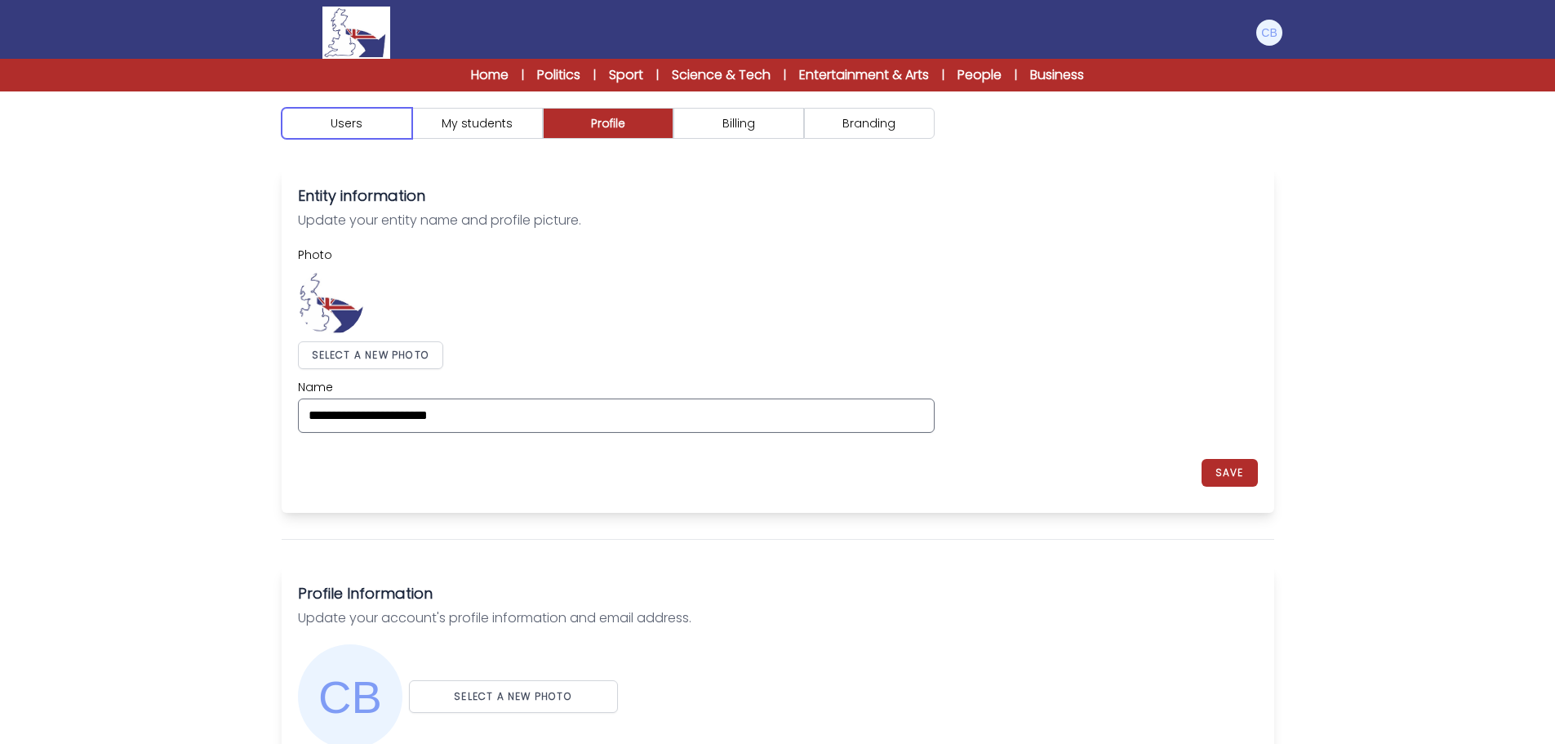
click at [335, 122] on button "Users" at bounding box center [347, 123] width 131 height 31
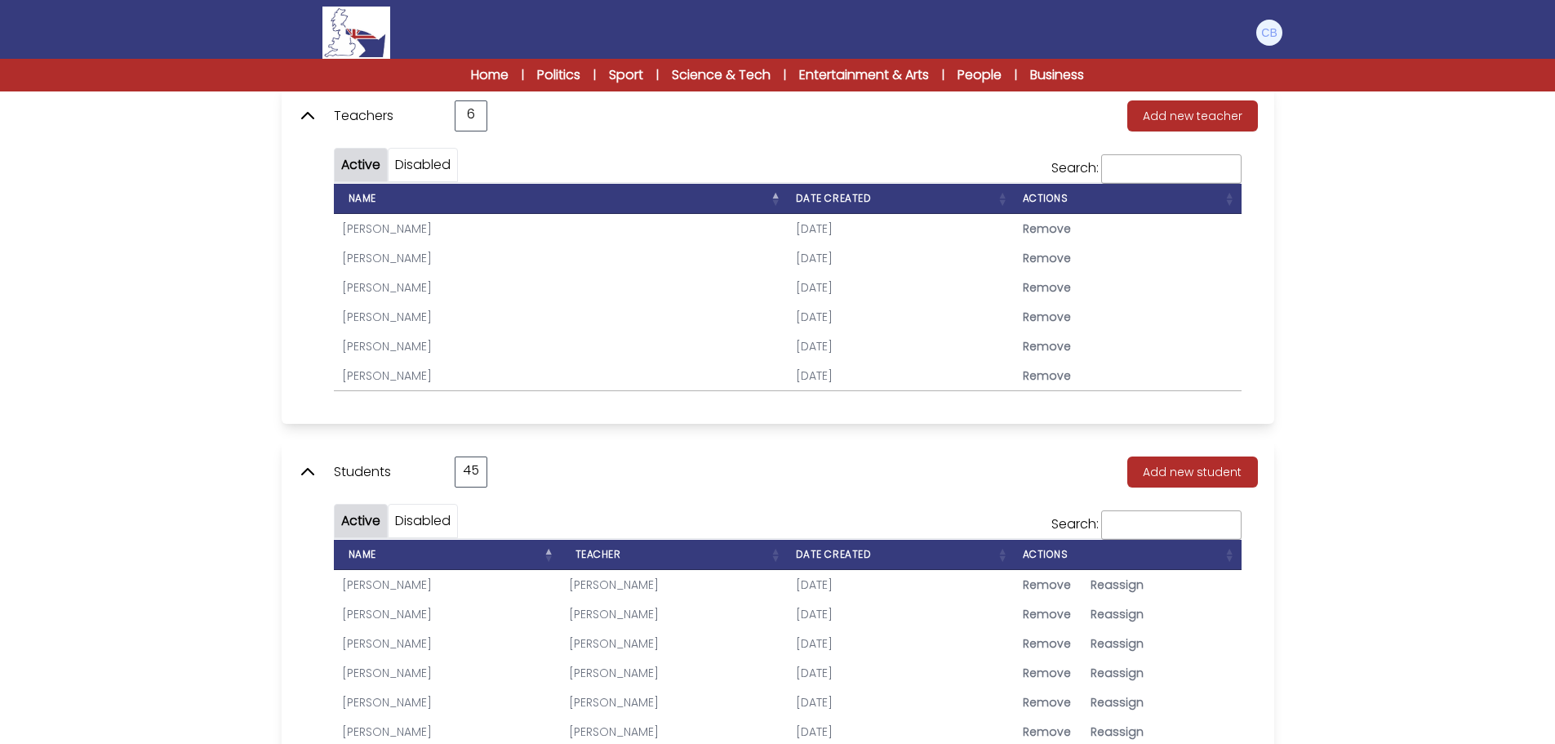
scroll to position [653, 0]
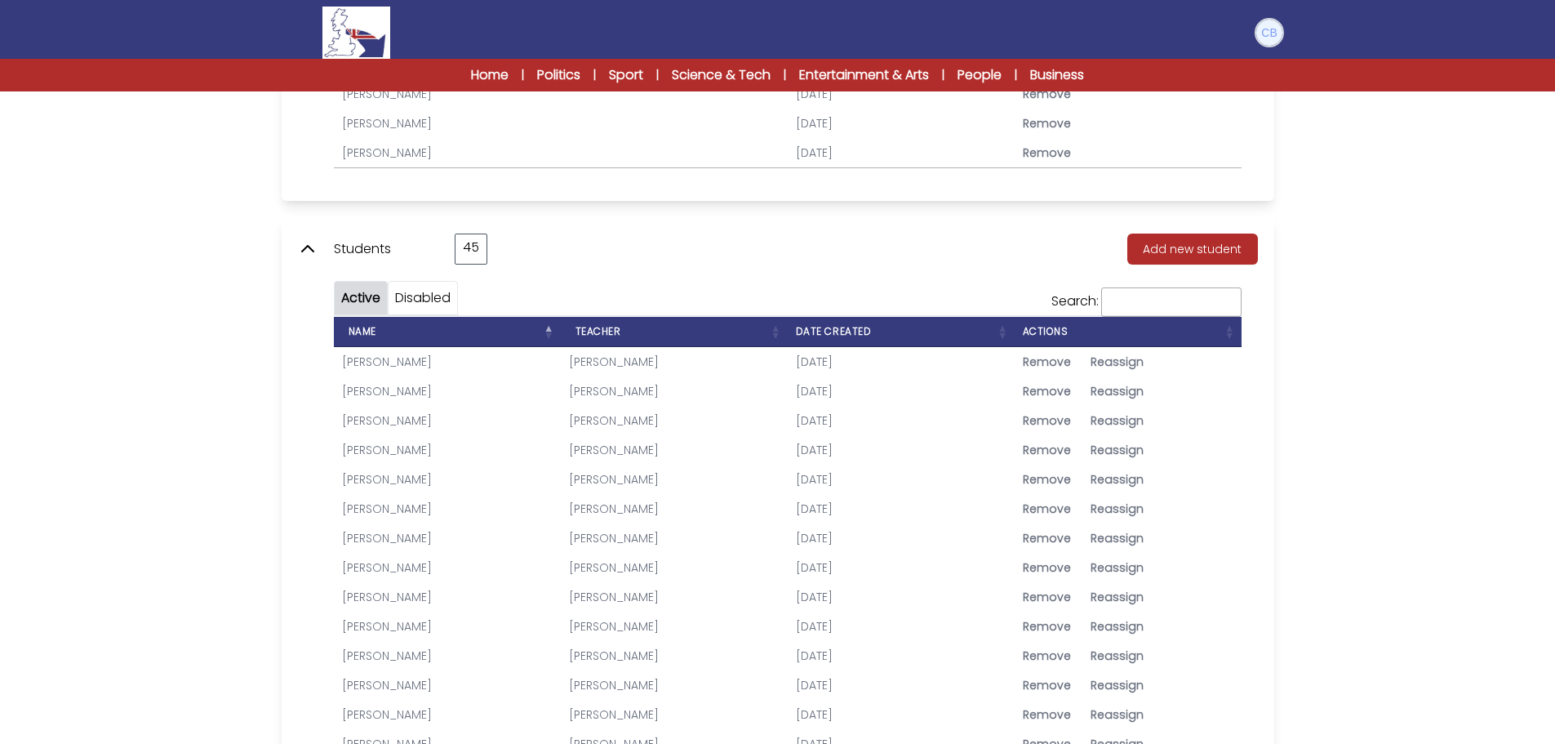
click at [1271, 24] on img at bounding box center [1269, 33] width 26 height 26
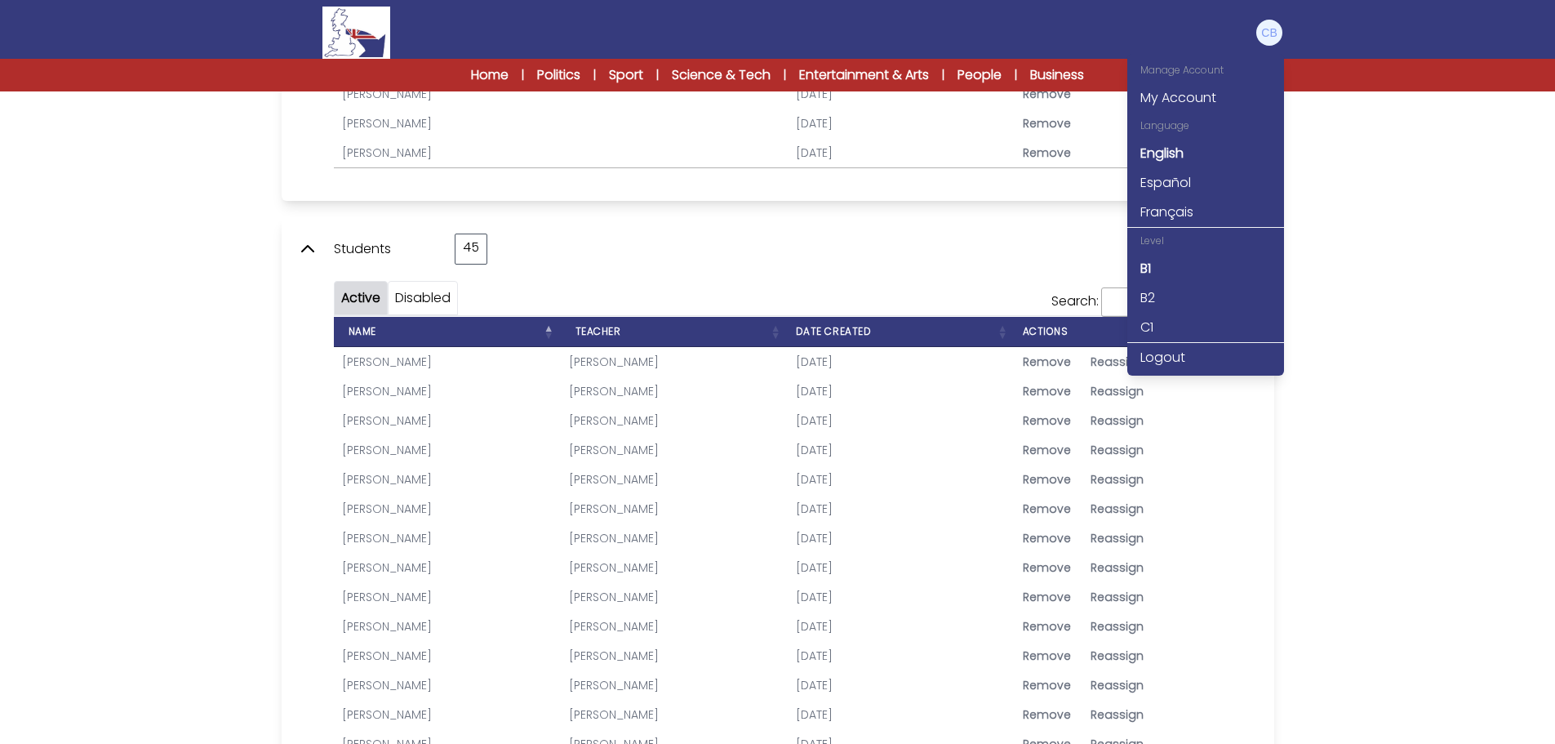
click at [1368, 206] on div "Users My students Profile" at bounding box center [777, 581] width 1555 height 2287
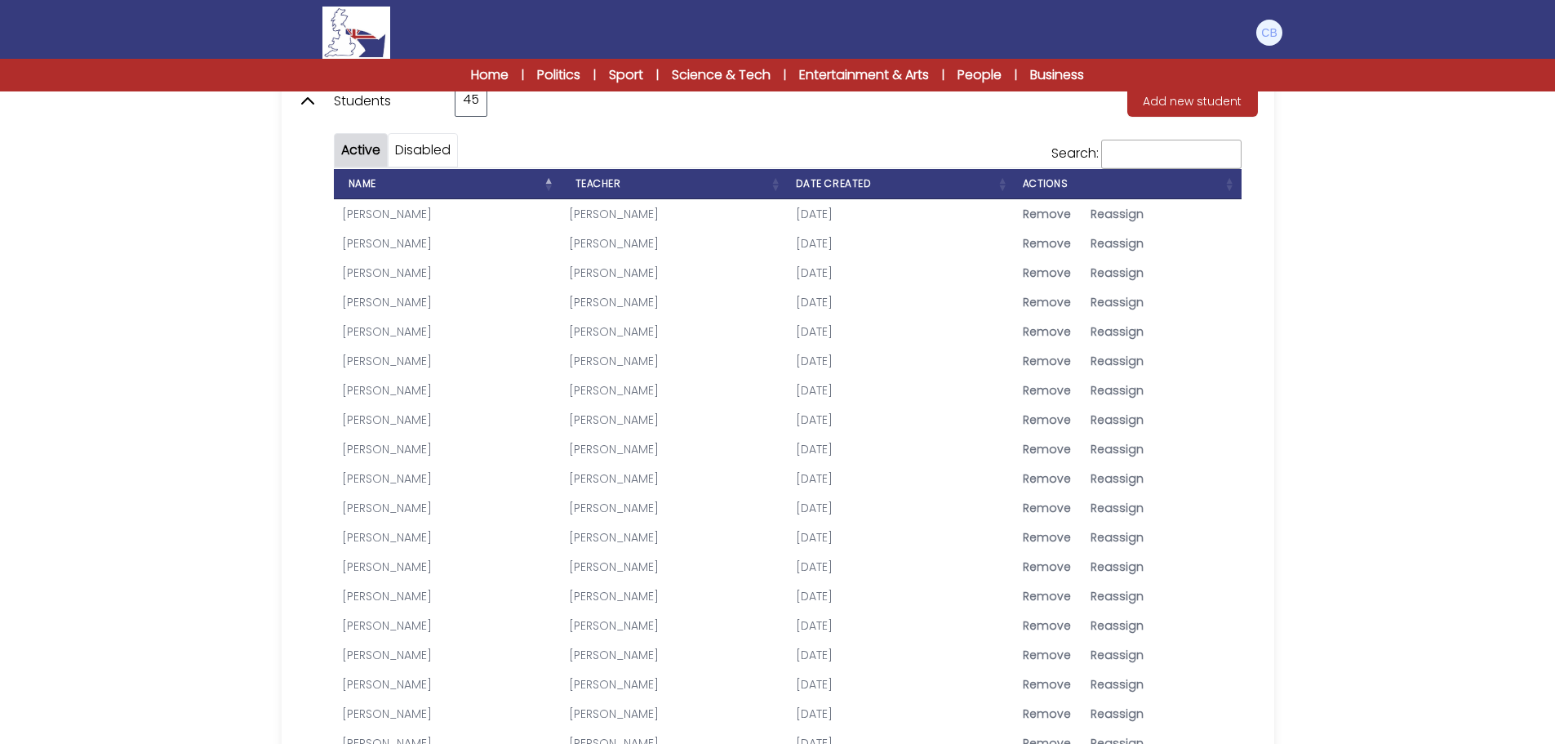
scroll to position [816, 0]
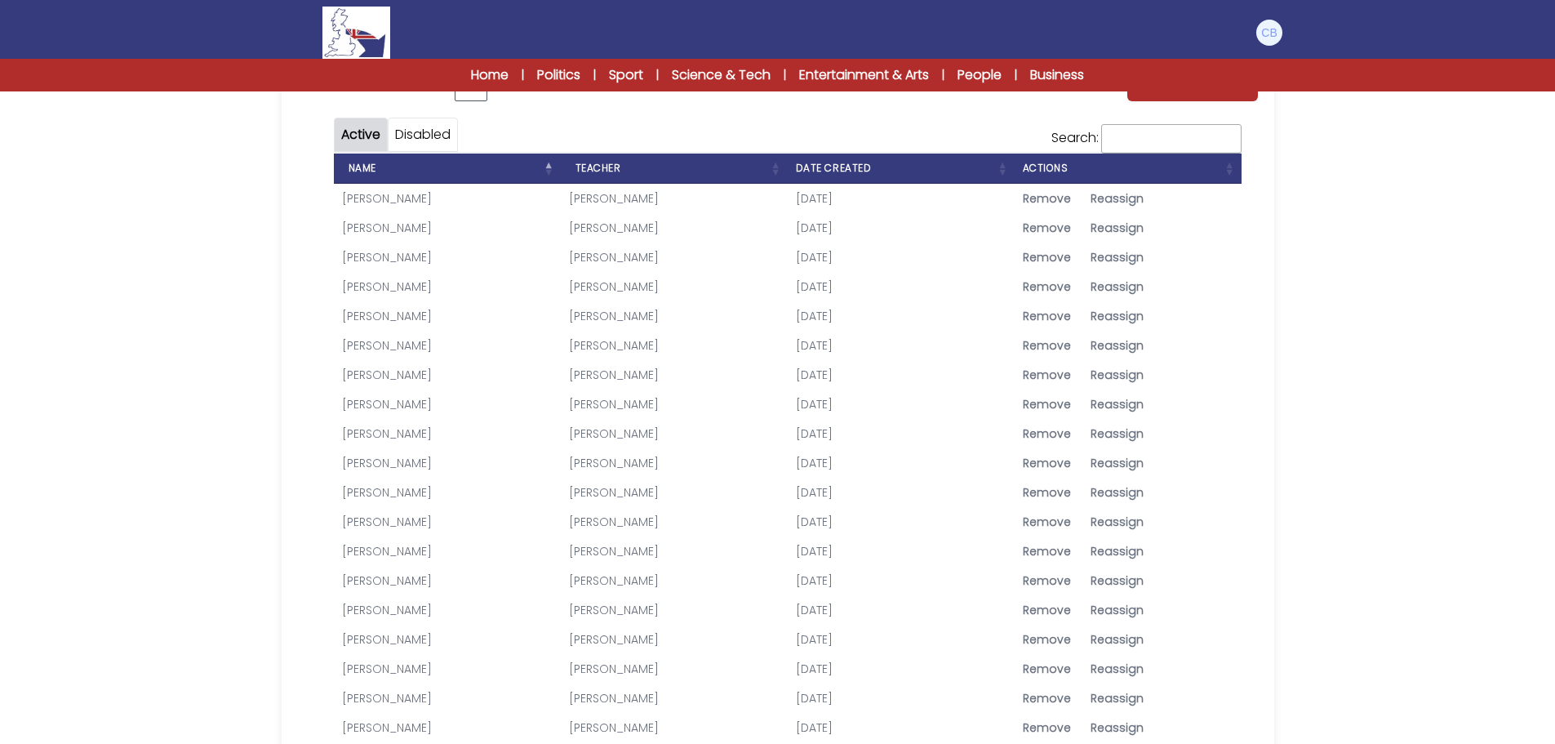
click at [402, 316] on link "[PERSON_NAME]" at bounding box center [387, 316] width 90 height 16
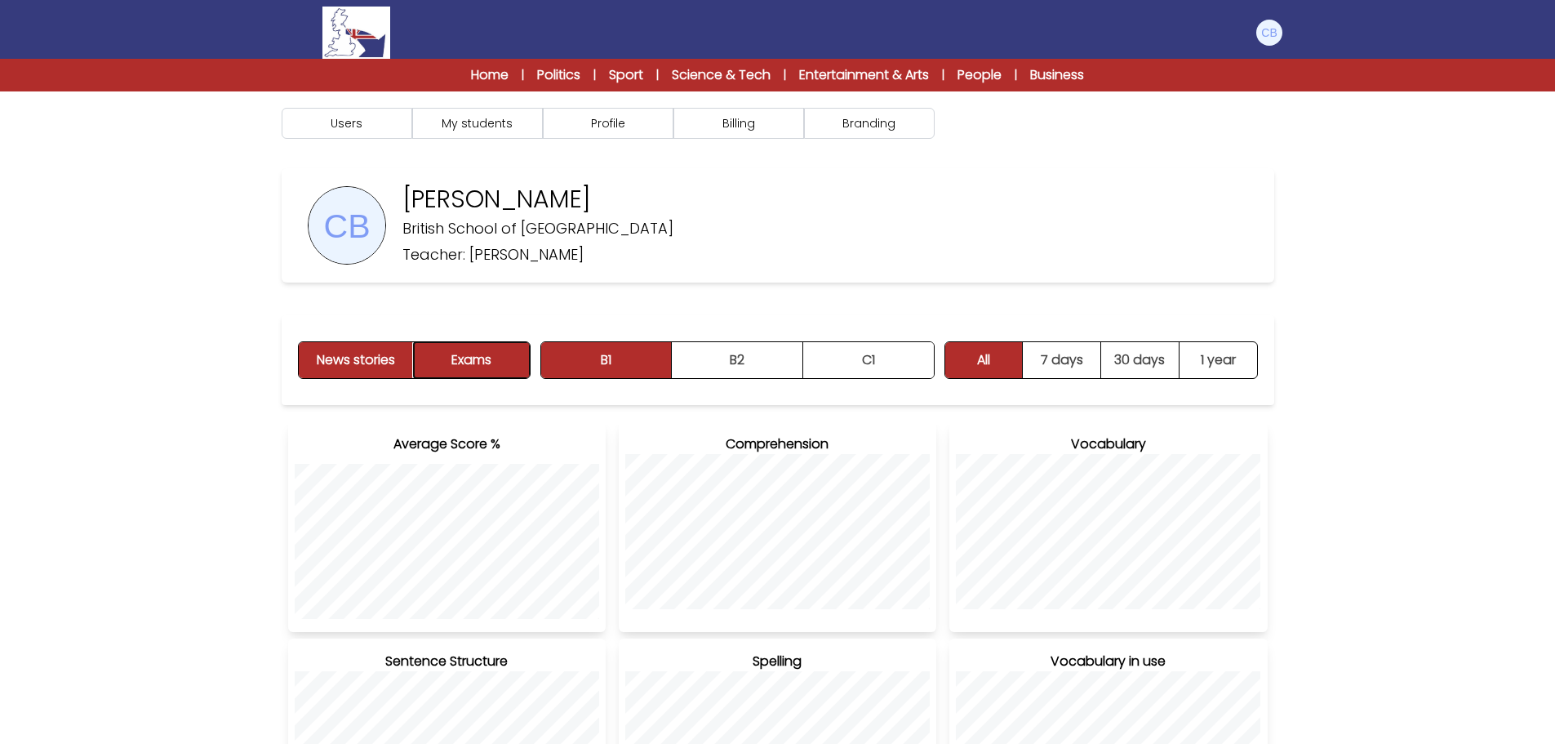
click at [476, 364] on button "Exams" at bounding box center [471, 360] width 115 height 36
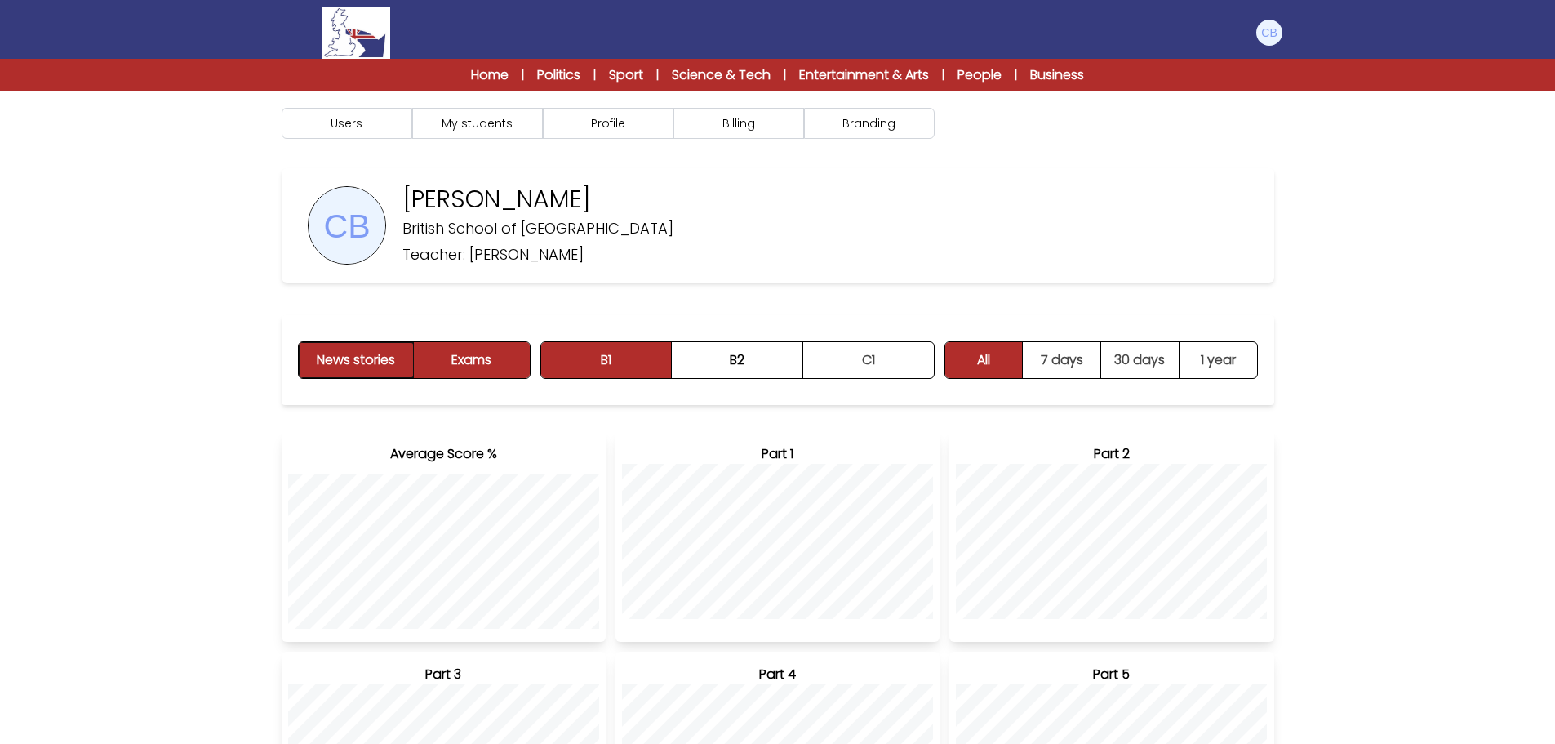
click at [381, 370] on button "News stories" at bounding box center [357, 360] width 116 height 36
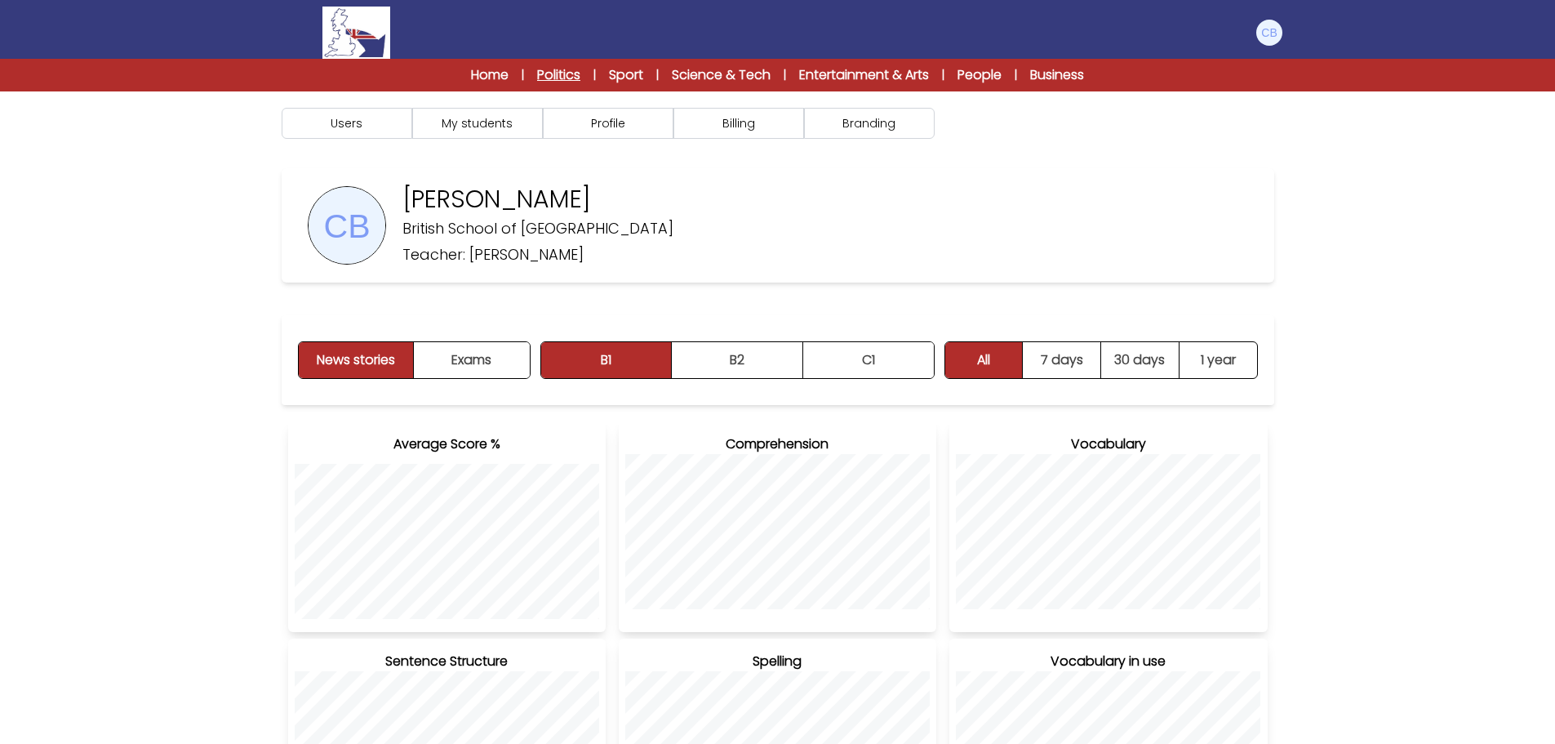
click at [553, 69] on link "Politics" at bounding box center [558, 75] width 43 height 20
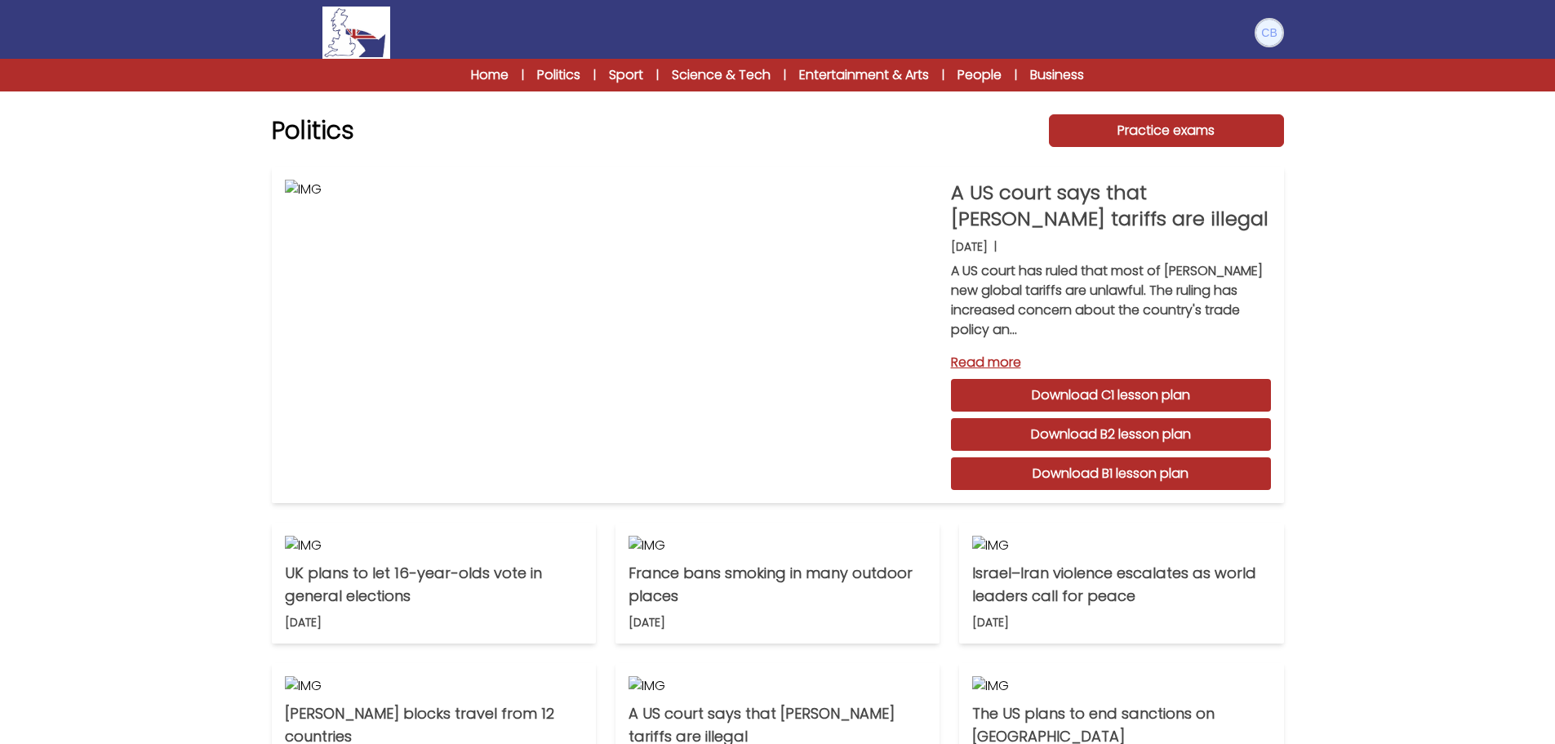
click at [1264, 32] on img at bounding box center [1269, 33] width 26 height 26
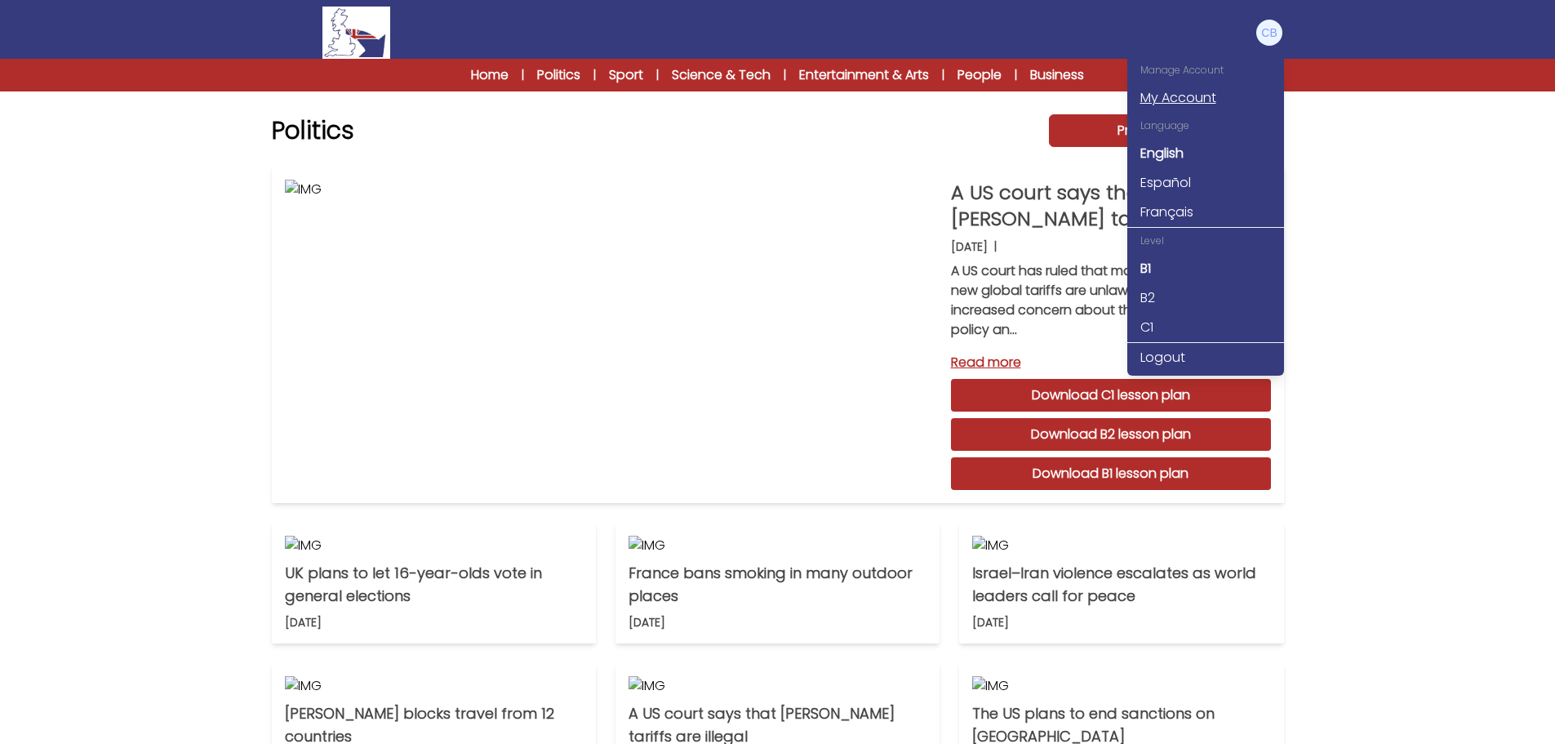
click at [1179, 96] on link "My Account" at bounding box center [1205, 97] width 157 height 29
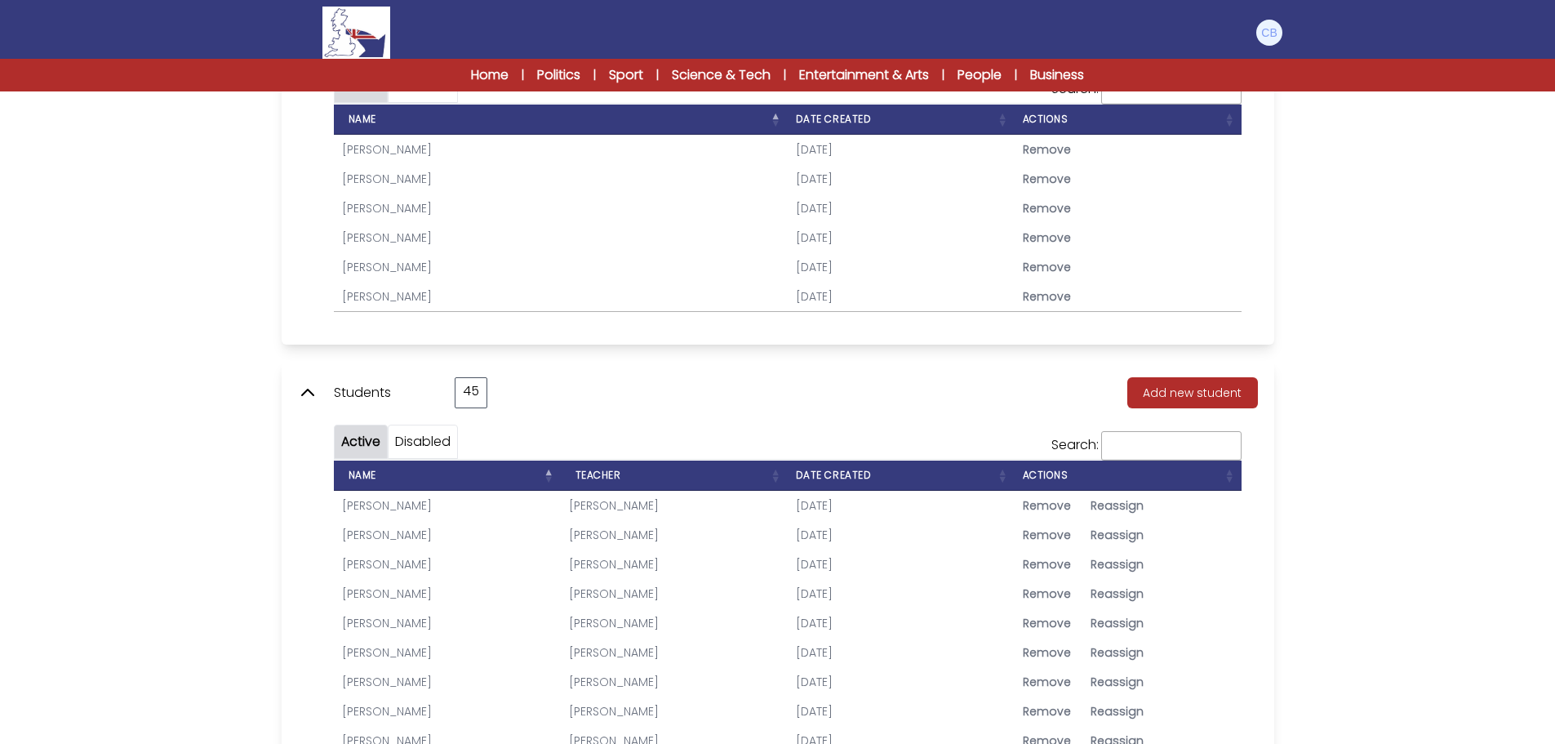
scroll to position [653, 0]
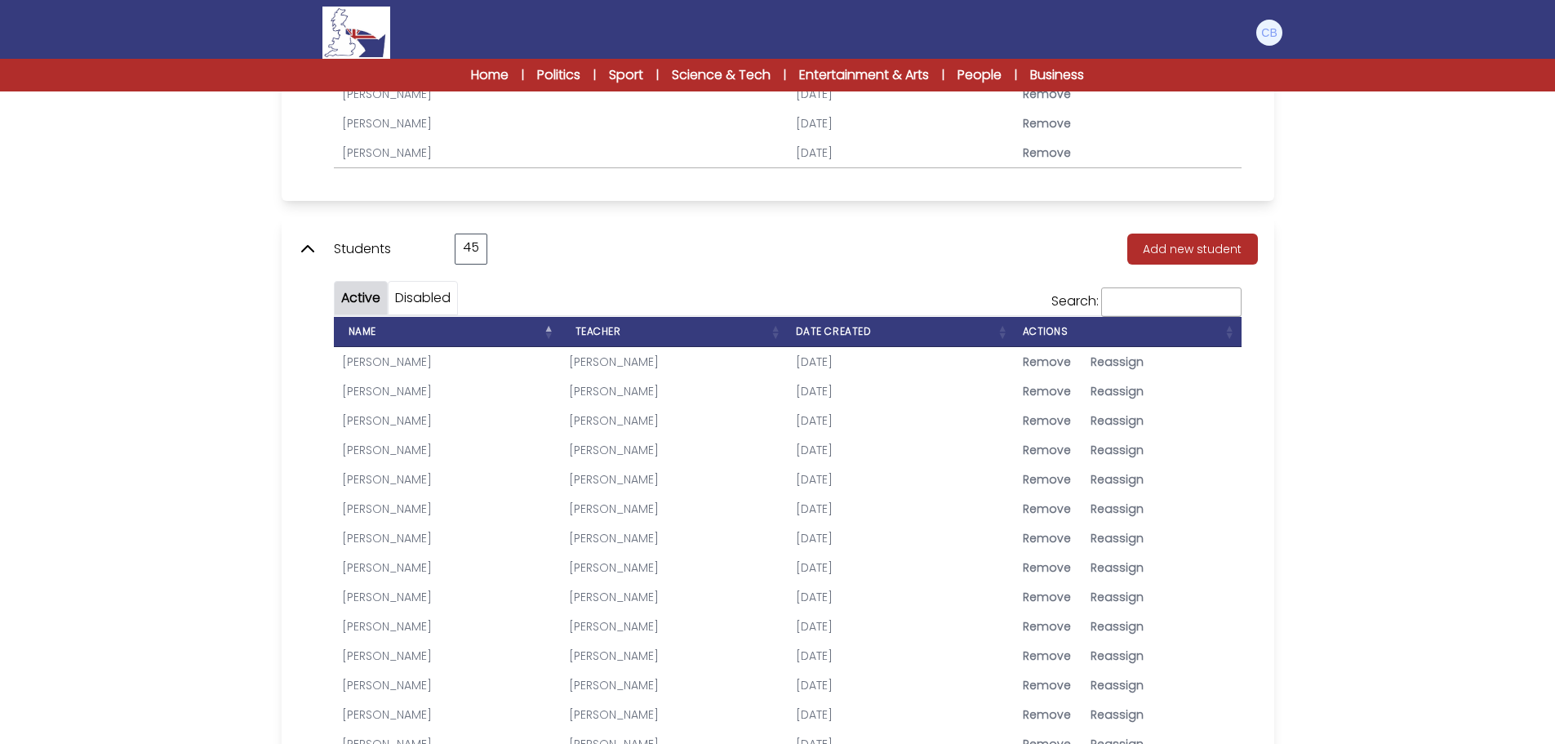
click at [1100, 480] on span "Reassign" at bounding box center [1117, 479] width 53 height 16
type input "**********"
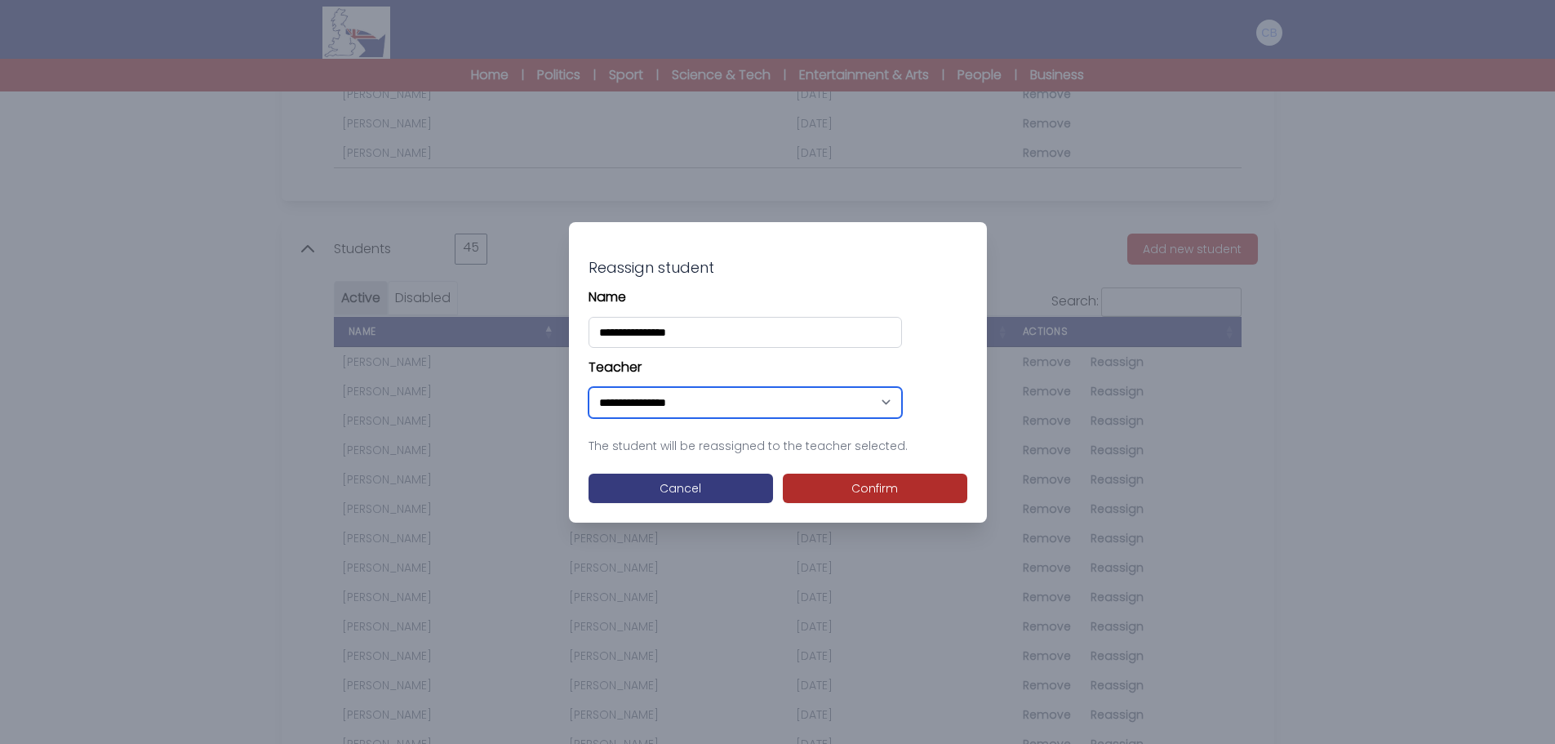
click at [747, 404] on select "**********" at bounding box center [745, 402] width 313 height 31
select select "****"
click at [589, 387] on select "**********" at bounding box center [745, 402] width 313 height 31
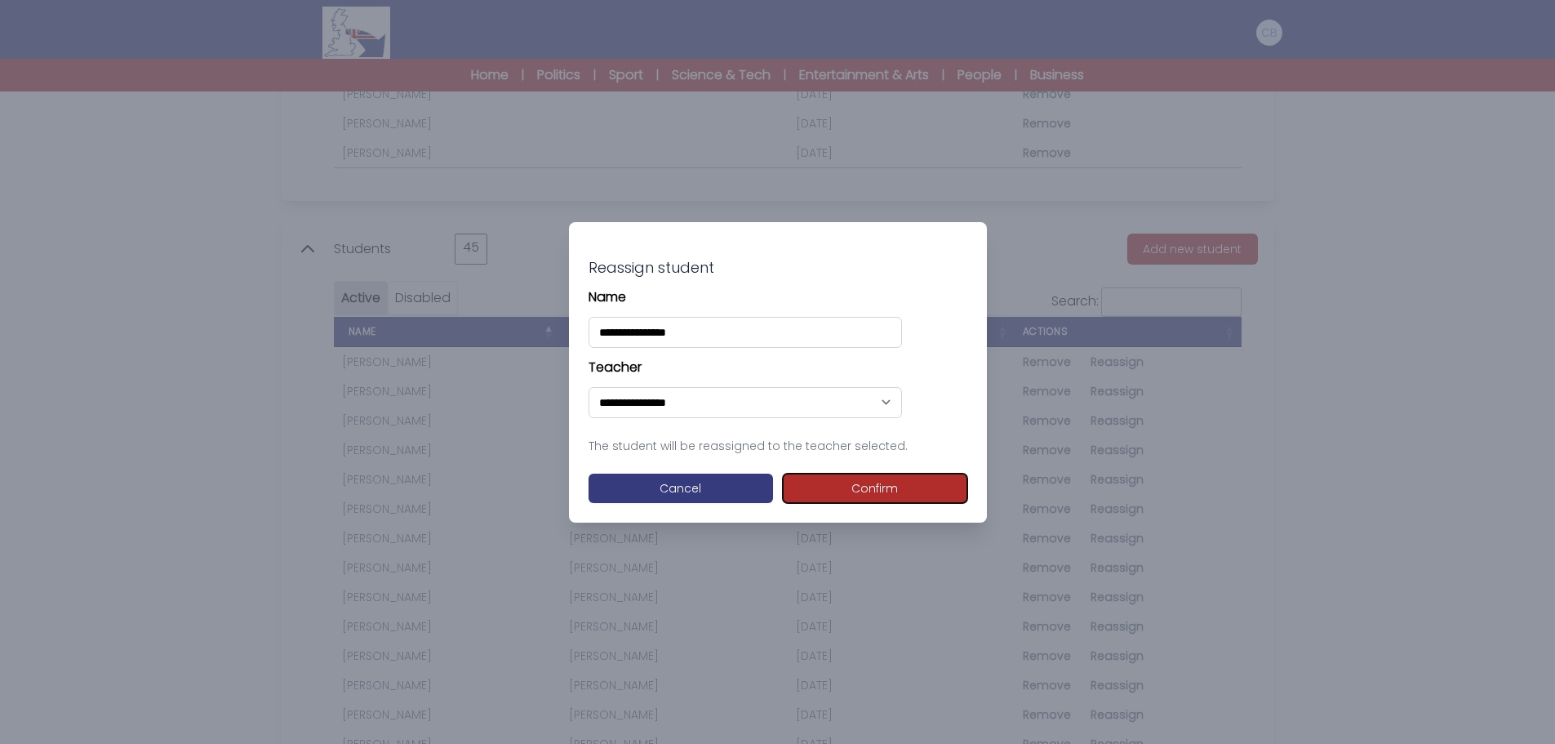
click at [868, 487] on button "Confirm" at bounding box center [875, 487] width 184 height 29
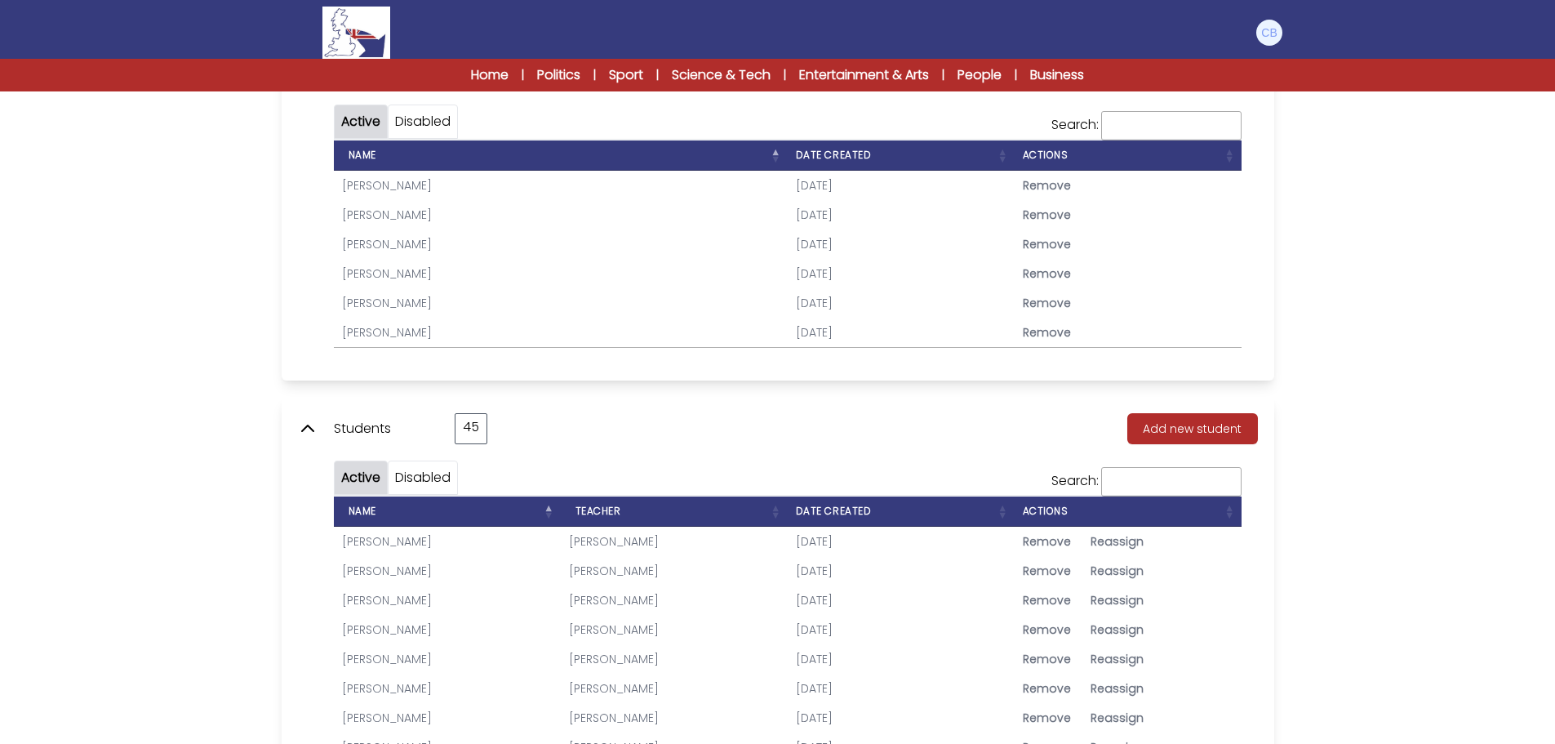
scroll to position [571, 0]
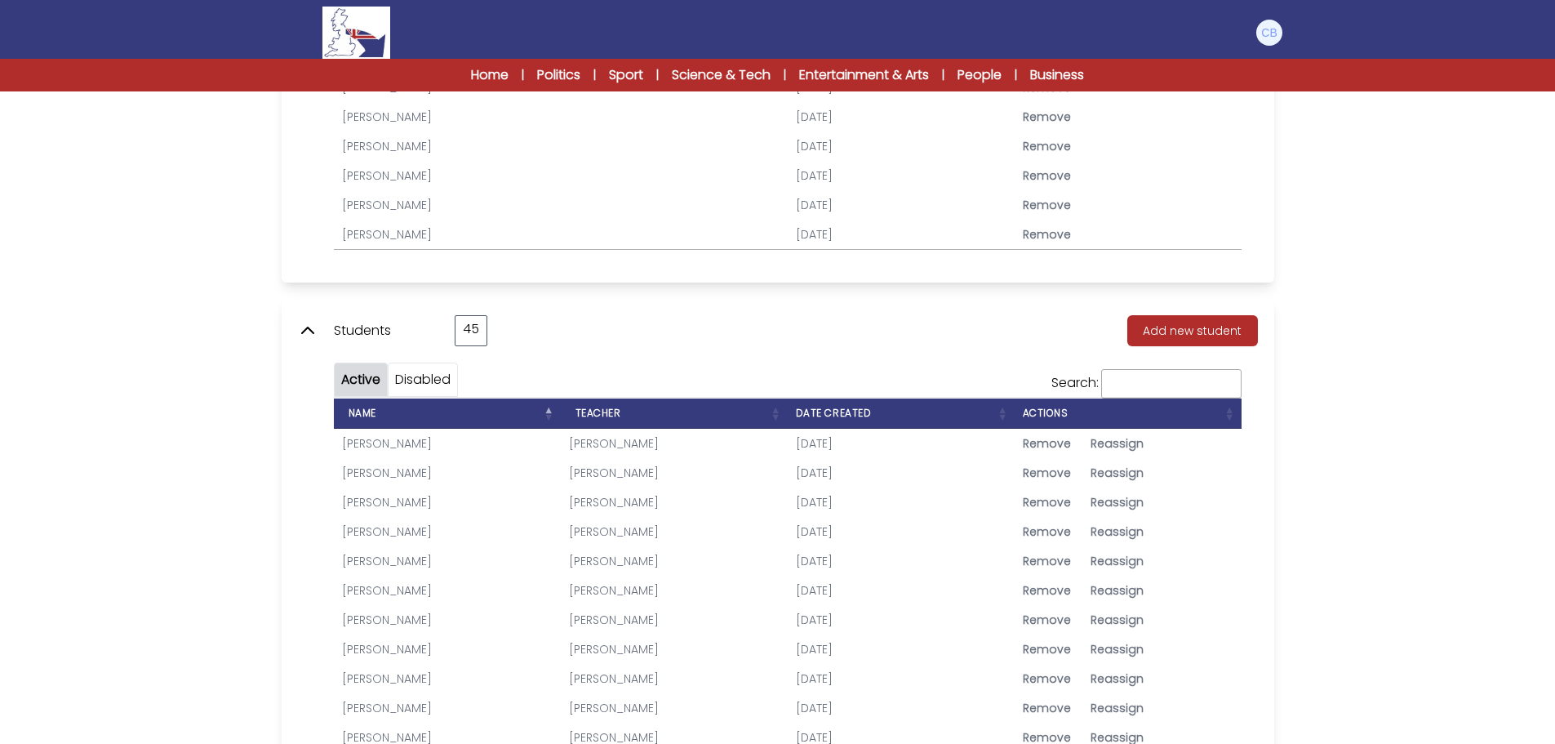
click at [416, 560] on link "[PERSON_NAME]" at bounding box center [387, 561] width 90 height 16
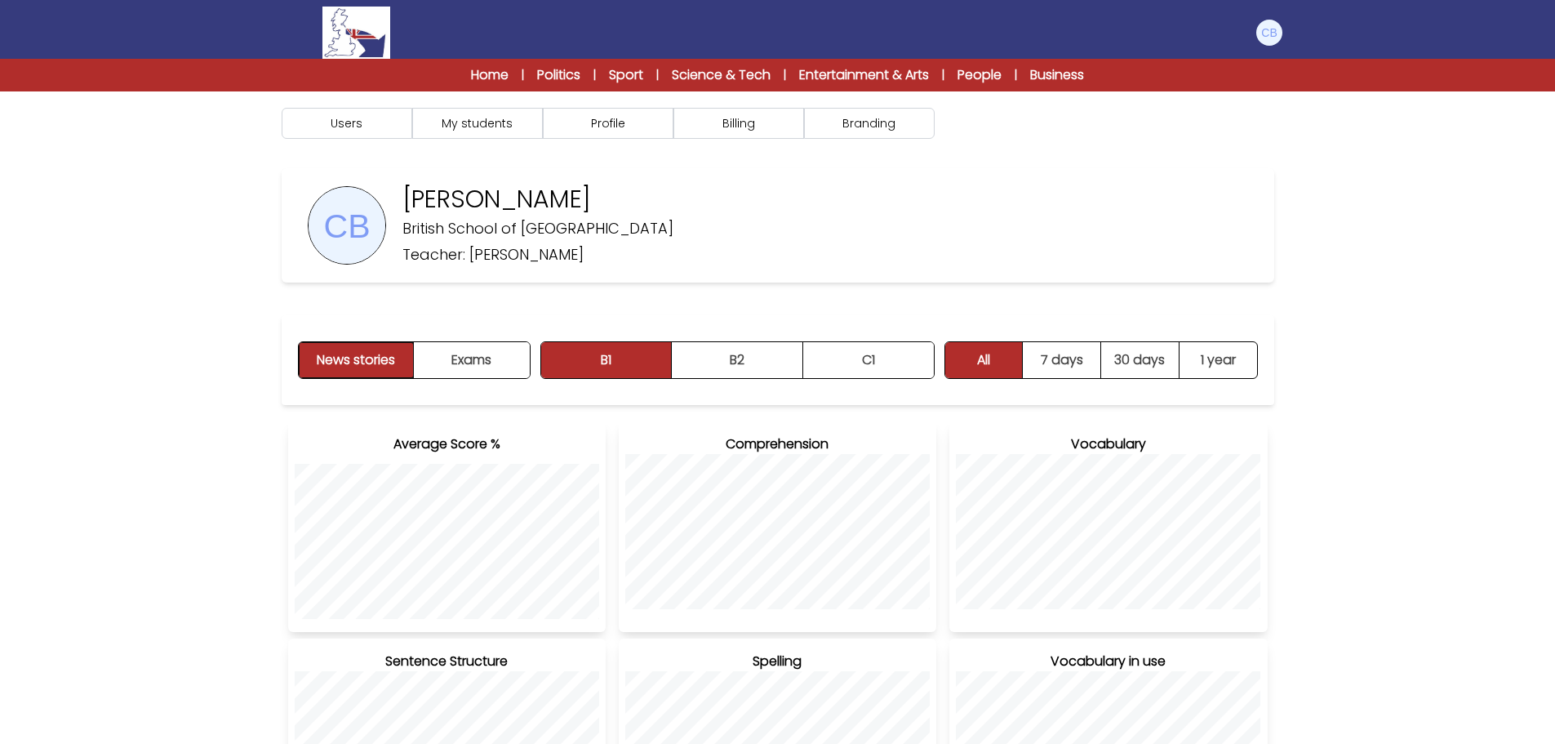
click at [368, 361] on button "News stories" at bounding box center [357, 360] width 116 height 36
click at [556, 71] on link "Politics" at bounding box center [558, 75] width 43 height 20
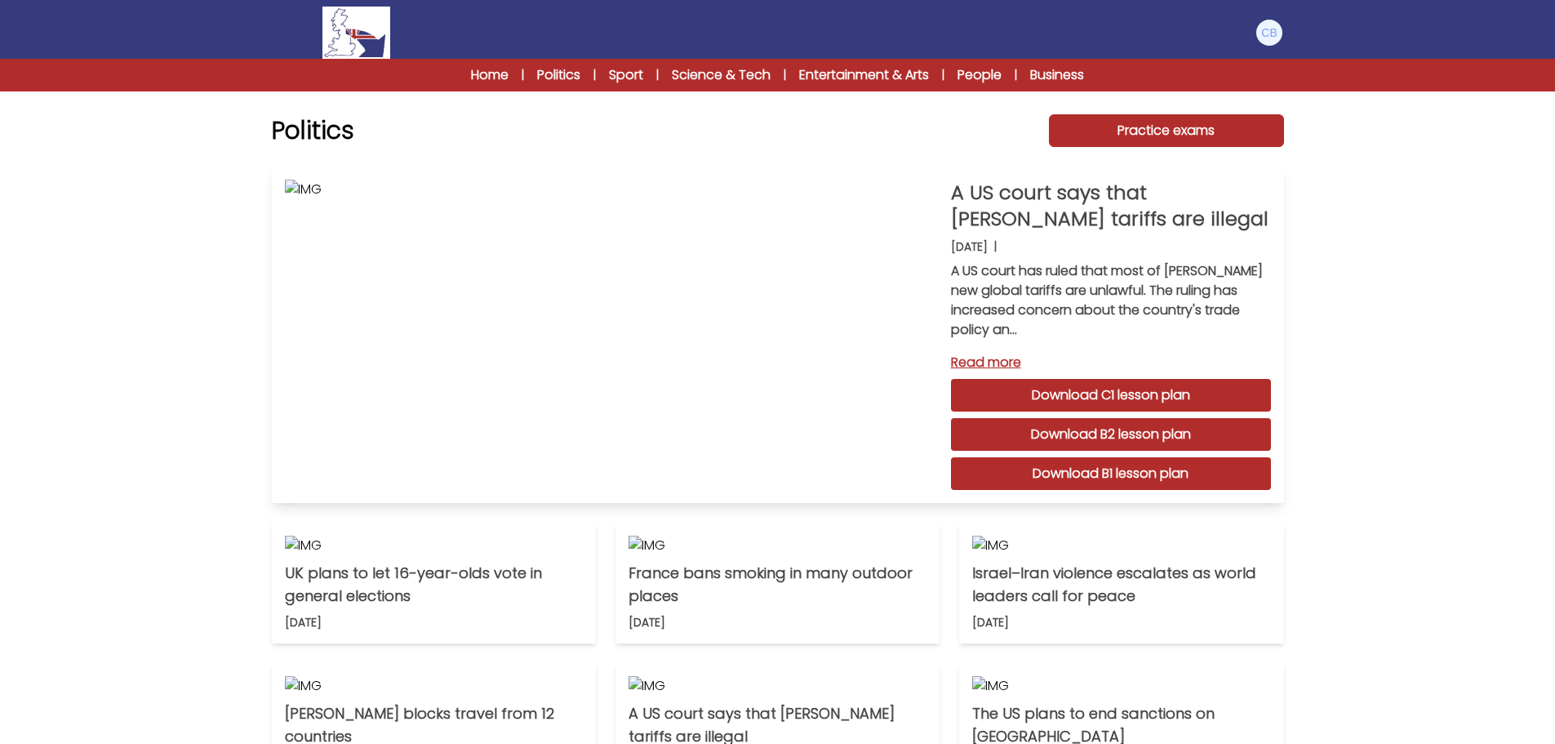
click at [1110, 474] on link "Download B1 lesson plan" at bounding box center [1111, 473] width 320 height 33
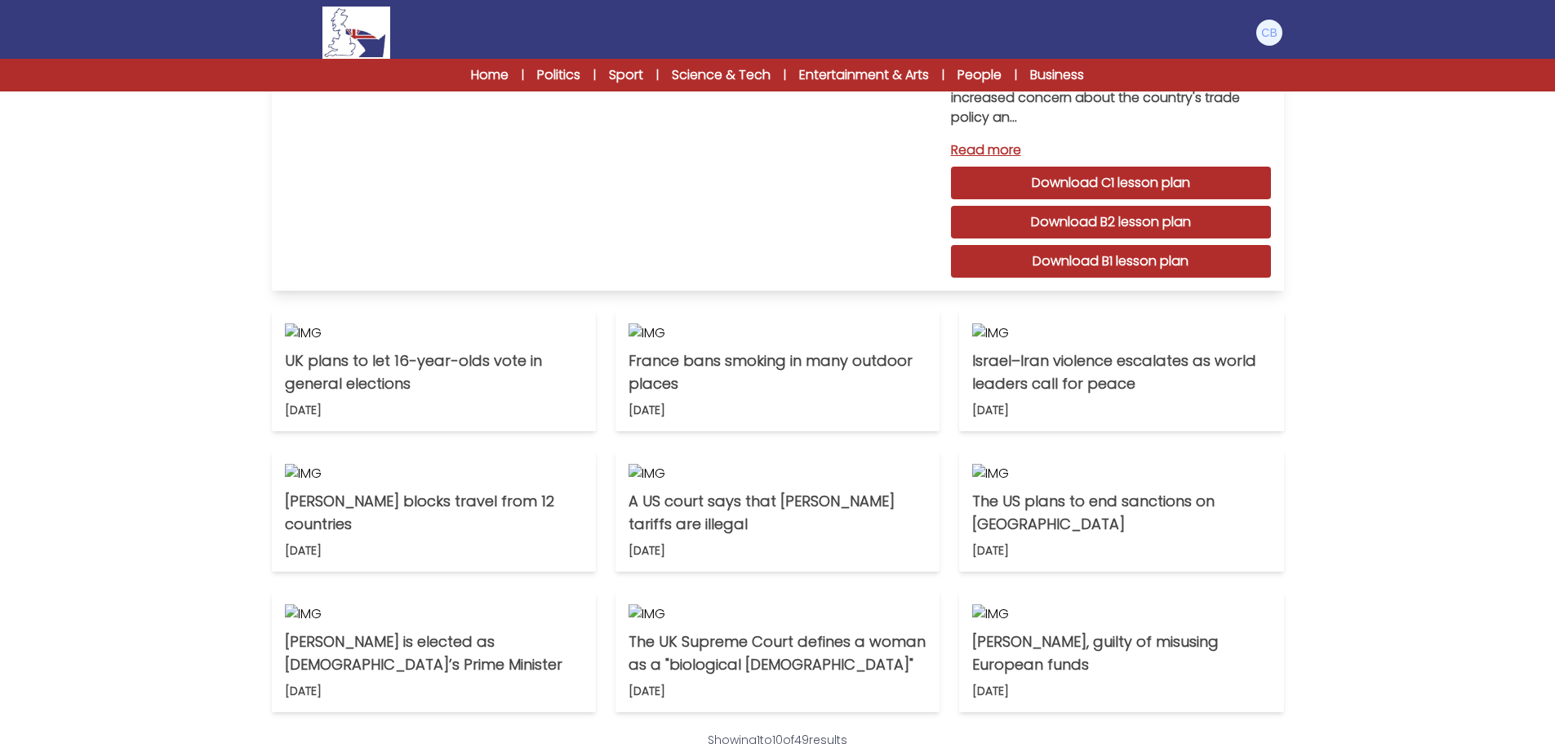
scroll to position [490, 0]
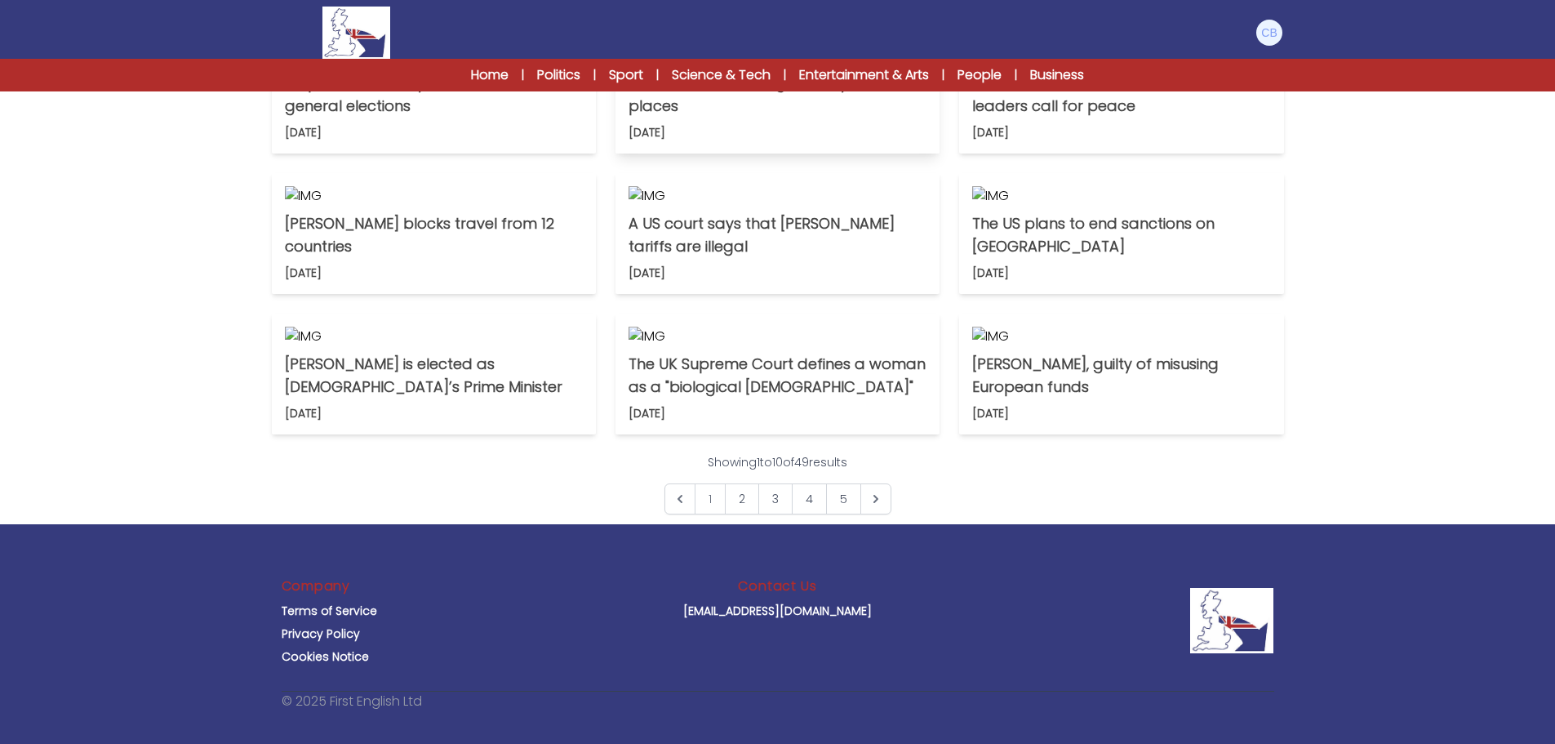
click at [691, 118] on p "France bans smoking in many outdoor places" at bounding box center [778, 95] width 298 height 46
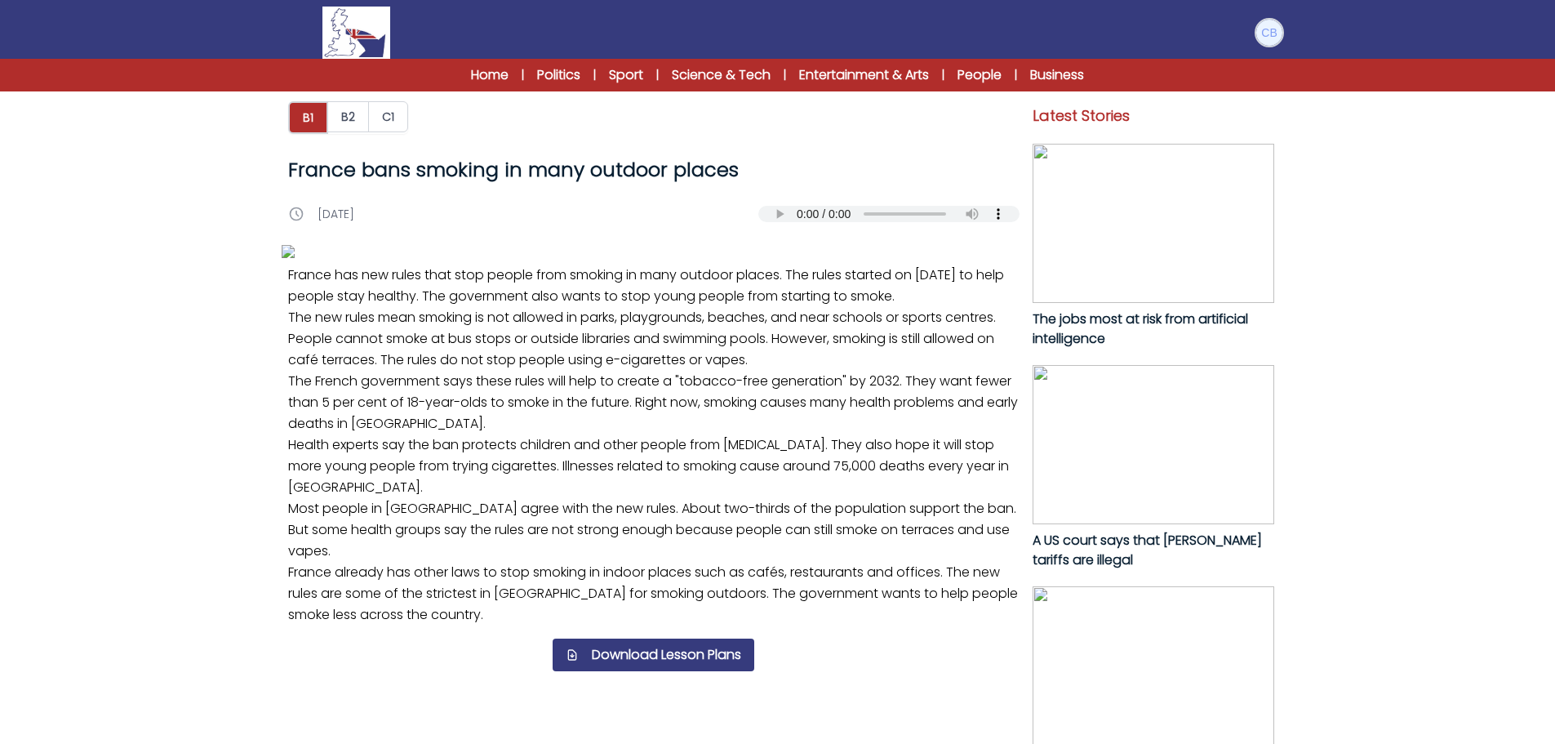
click at [1265, 38] on img at bounding box center [1269, 33] width 26 height 26
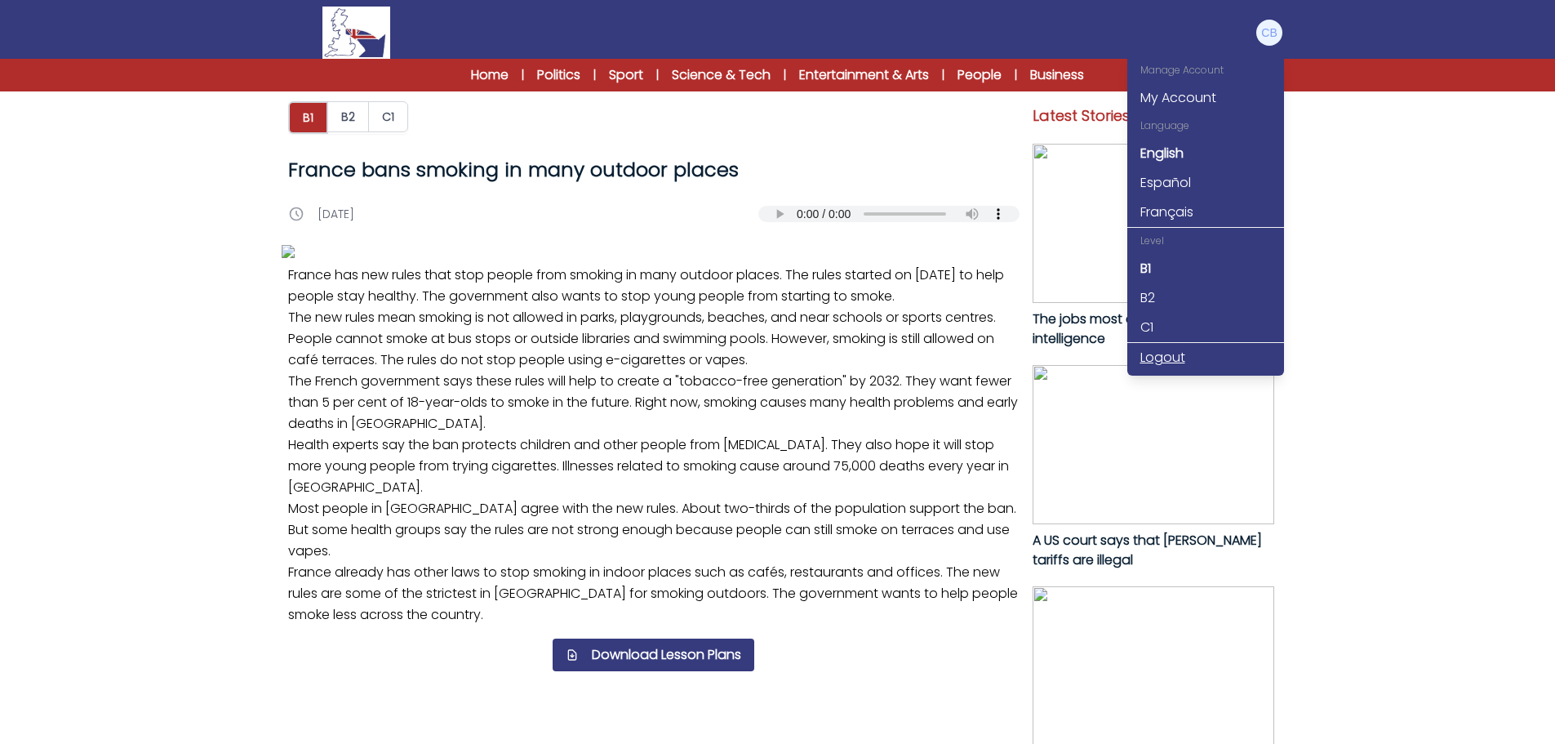
click at [1167, 357] on link "Logout" at bounding box center [1205, 357] width 157 height 29
